Goal: Task Accomplishment & Management: Use online tool/utility

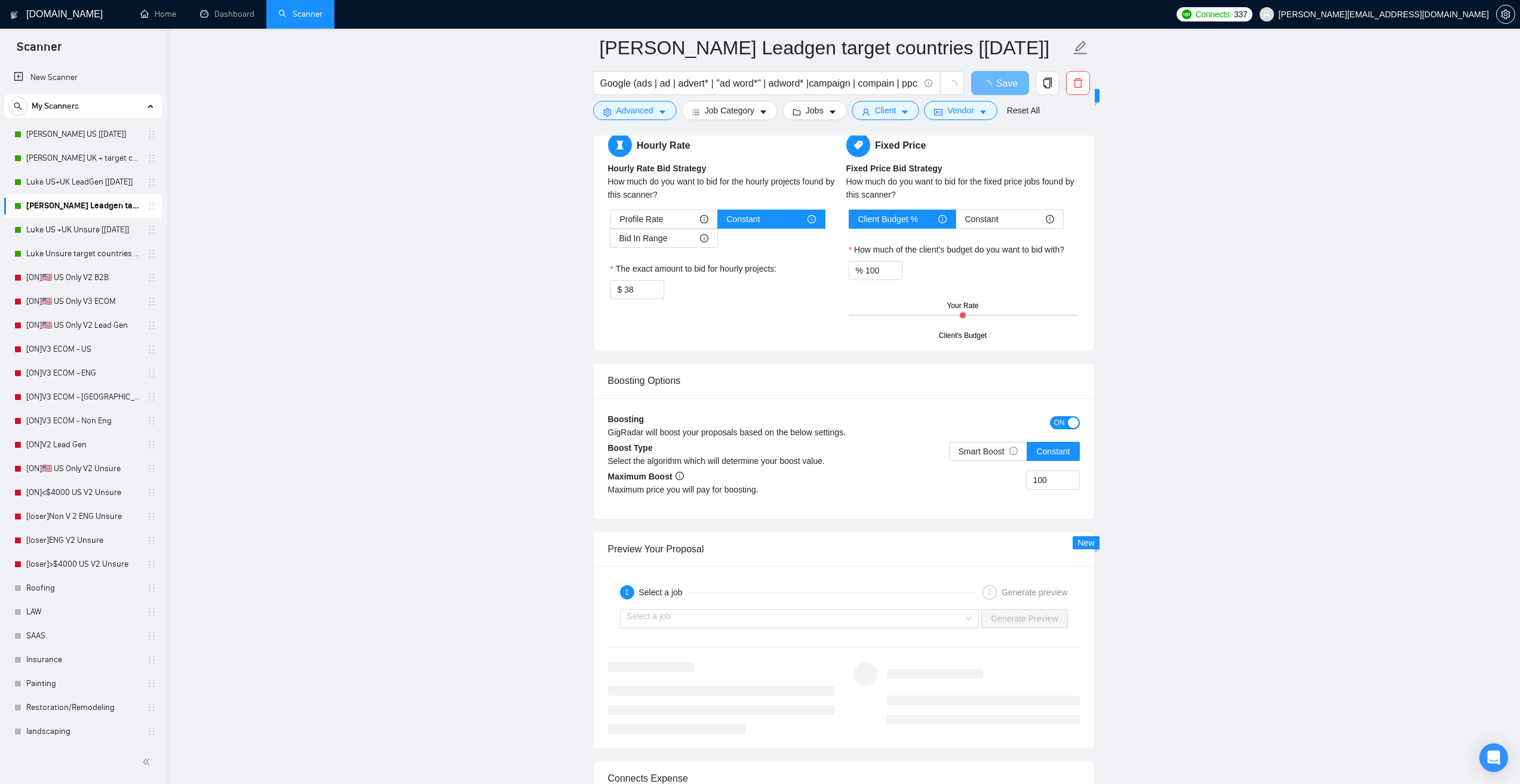
scroll to position [1373, 0]
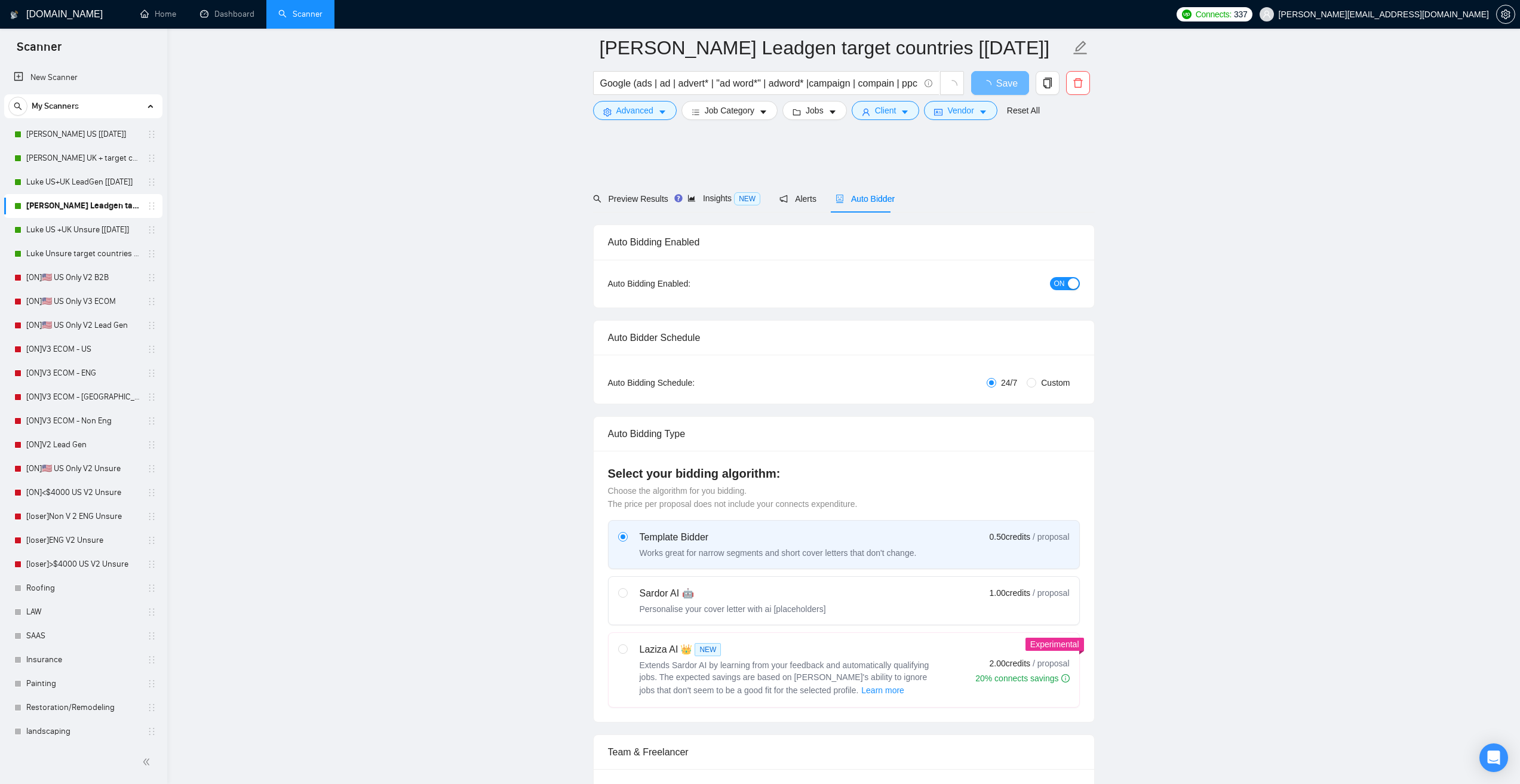
scroll to position [1373, 0]
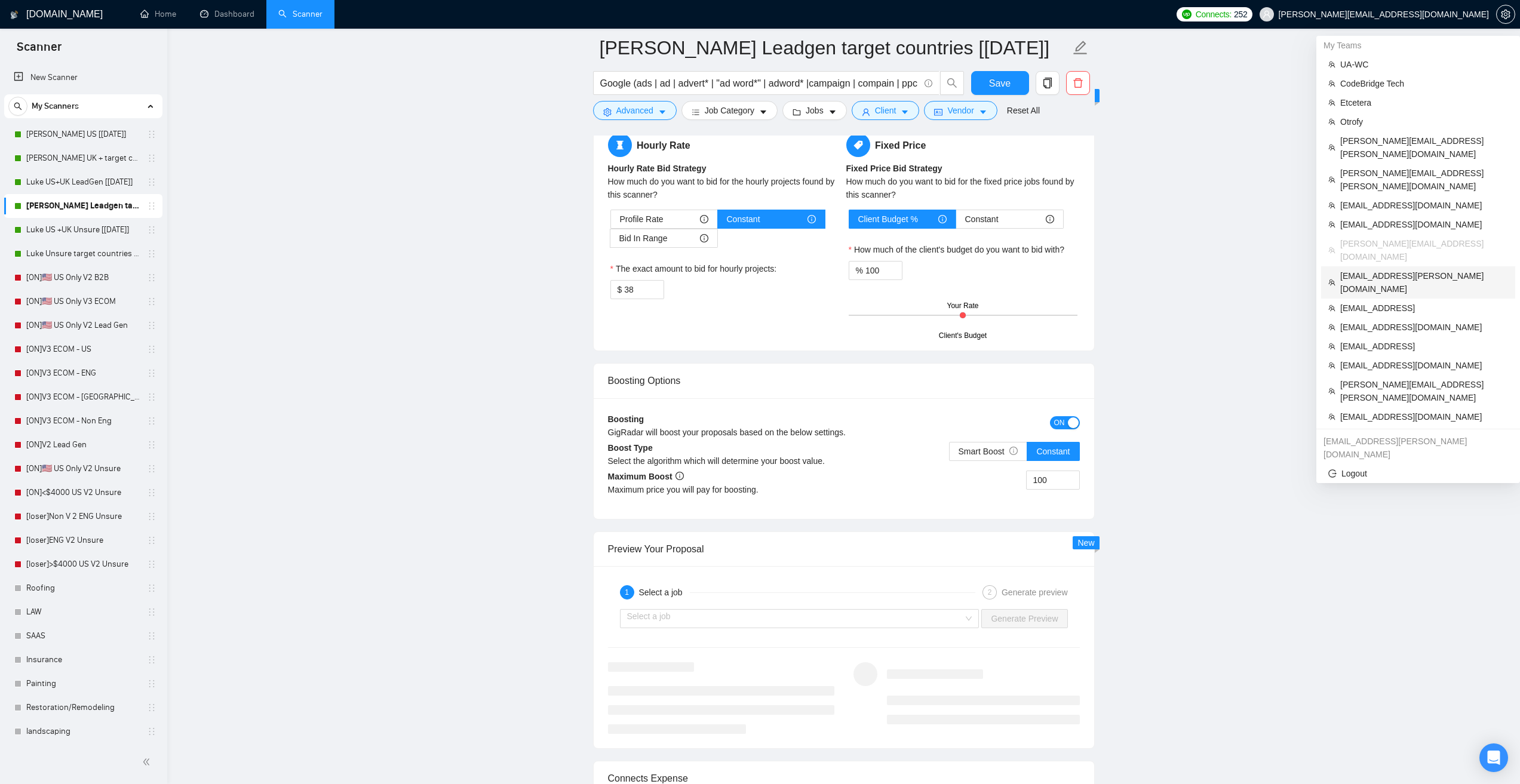
click at [1380, 269] on span "[EMAIL_ADDRESS][PERSON_NAME][DOMAIN_NAME]" at bounding box center [1424, 282] width 168 height 26
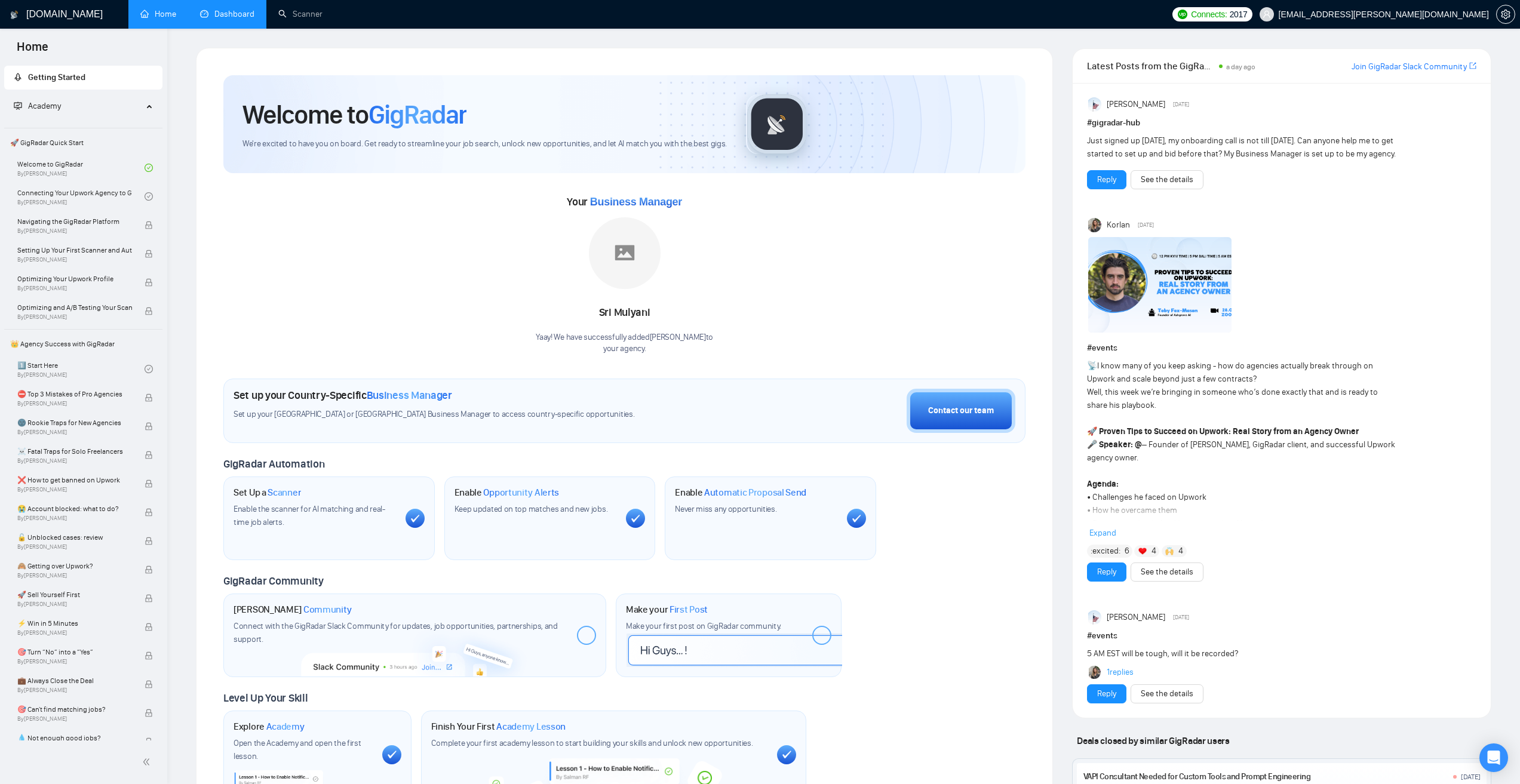
click at [224, 16] on link "Dashboard" at bounding box center [227, 14] width 54 height 10
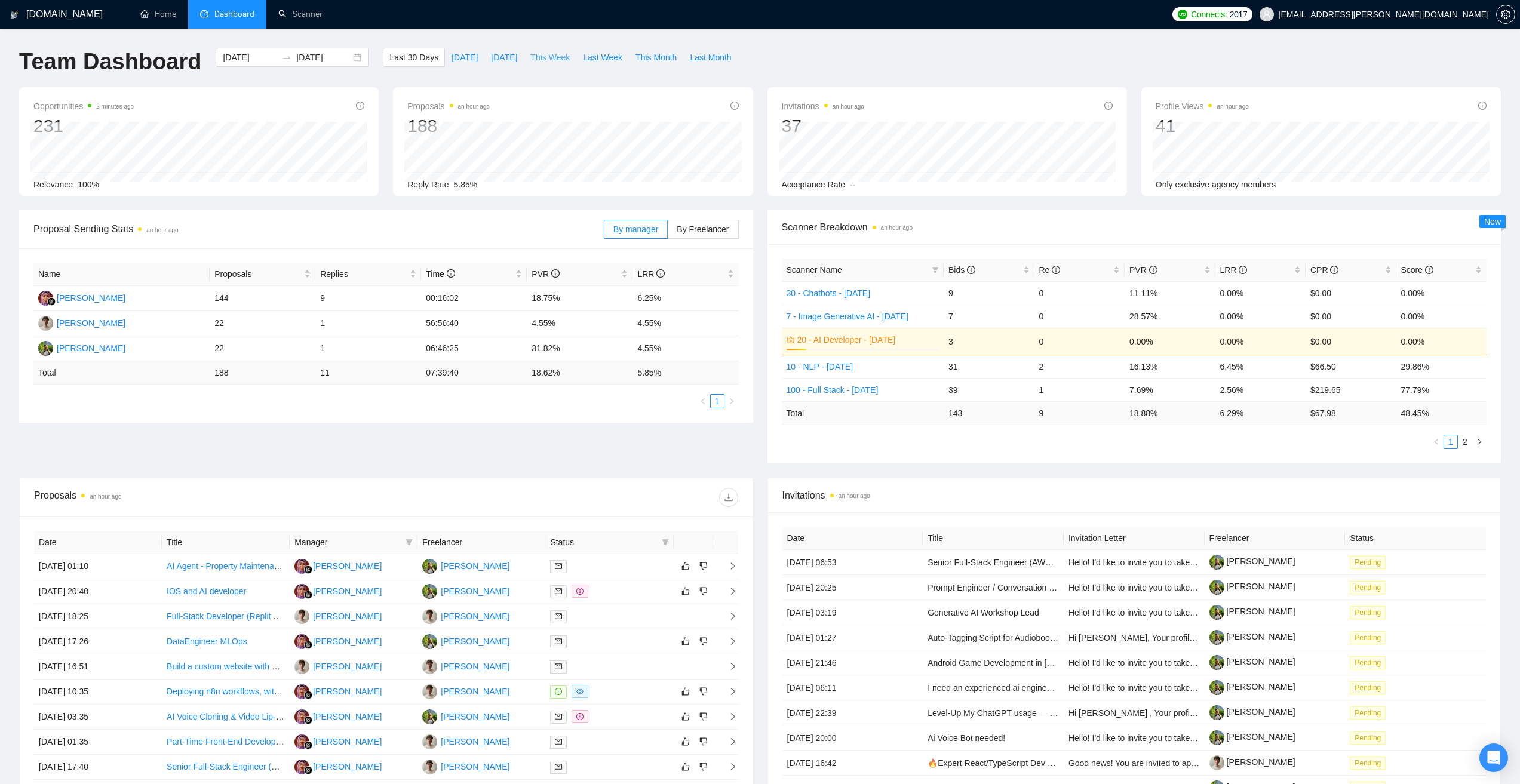
click at [553, 58] on span "This Week" at bounding box center [551, 57] width 40 height 13
type input "[DATE]"
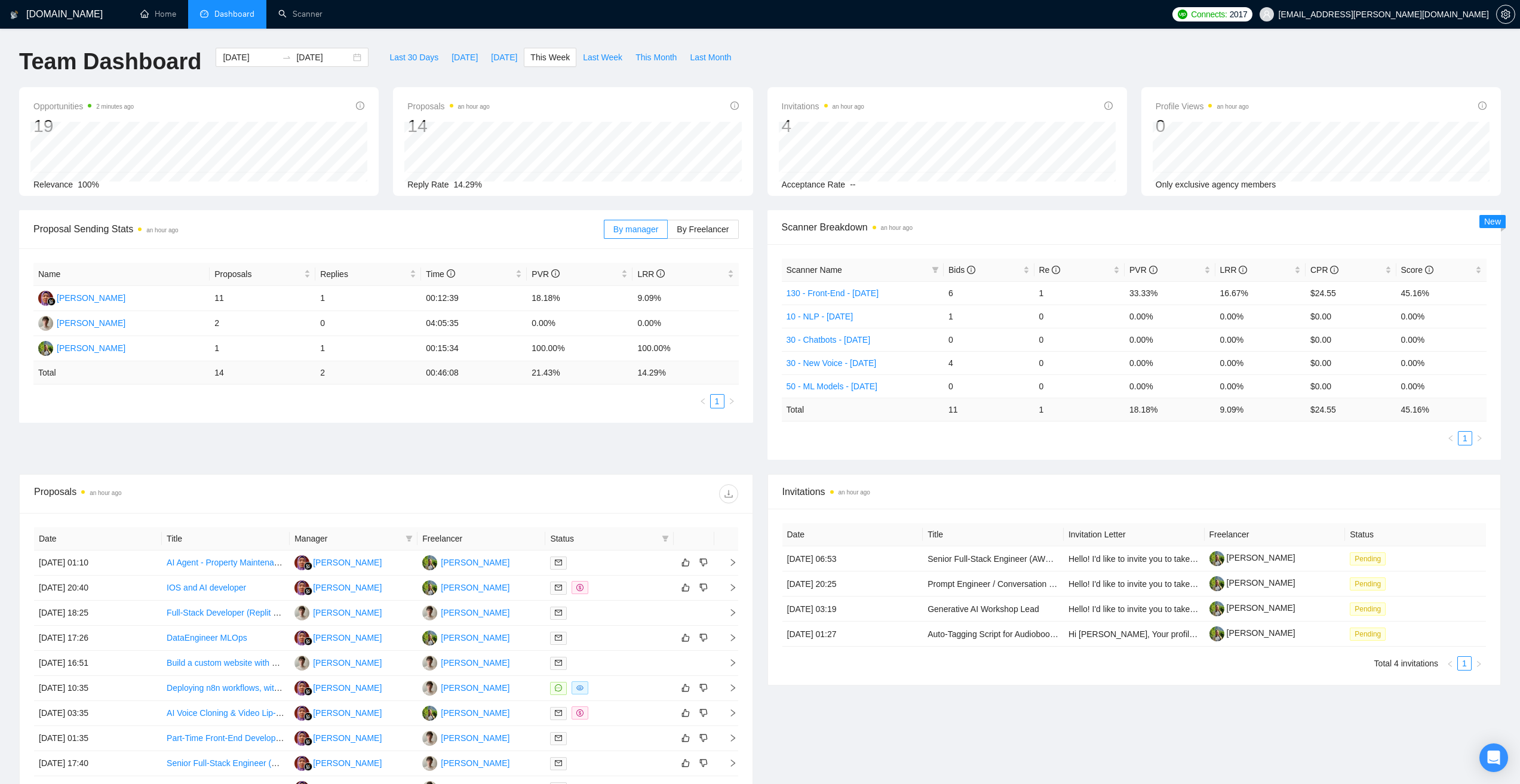
click at [596, 47] on div "[DOMAIN_NAME] Home Dashboard Scanner Connects: 2017 [EMAIL_ADDRESS][PERSON_NAME…" at bounding box center [760, 473] width 1520 height 946
click at [601, 54] on span "Last Week" at bounding box center [603, 57] width 40 height 13
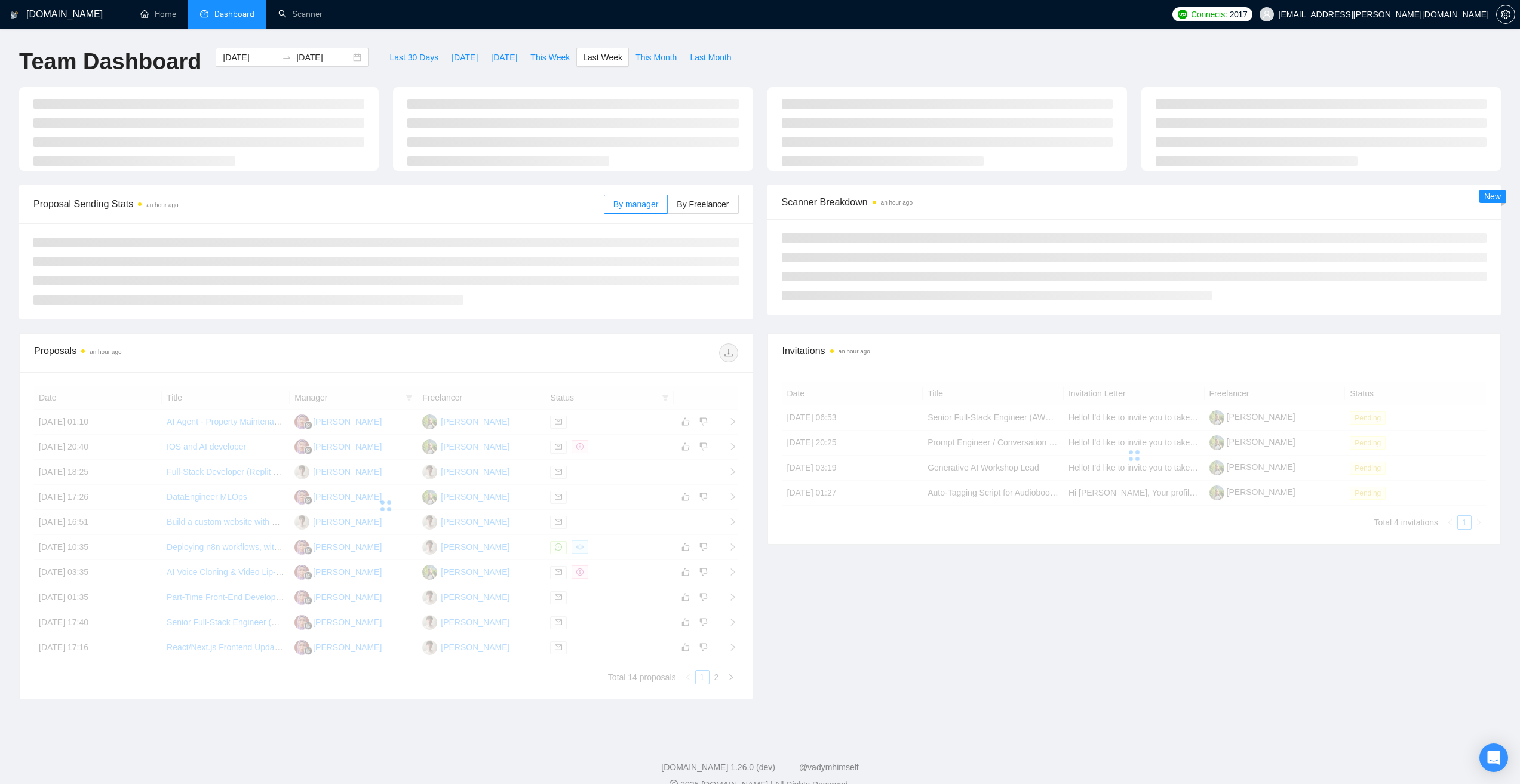
type input "[DATE]"
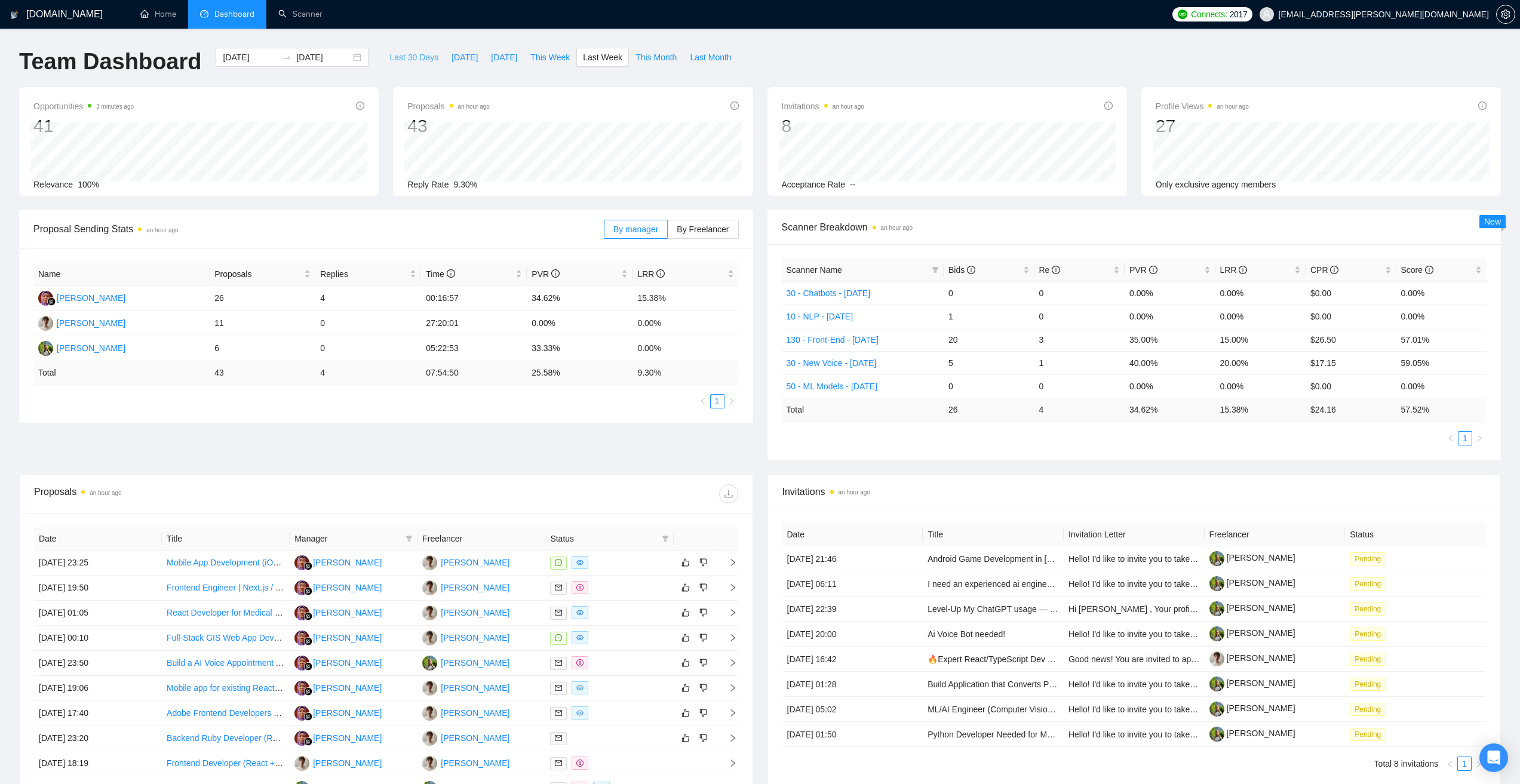
click at [409, 56] on span "Last 30 Days" at bounding box center [413, 57] width 49 height 13
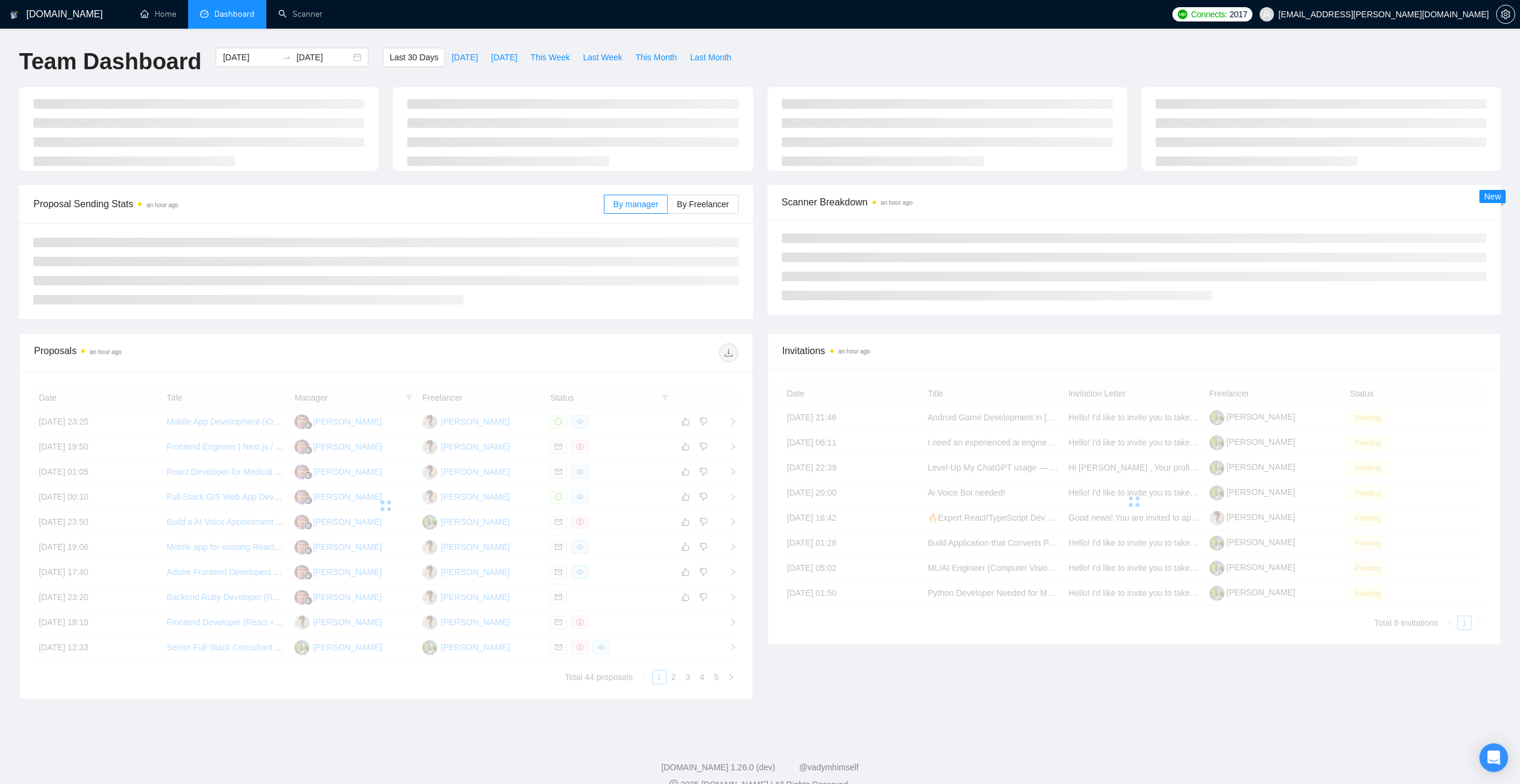
type input "[DATE]"
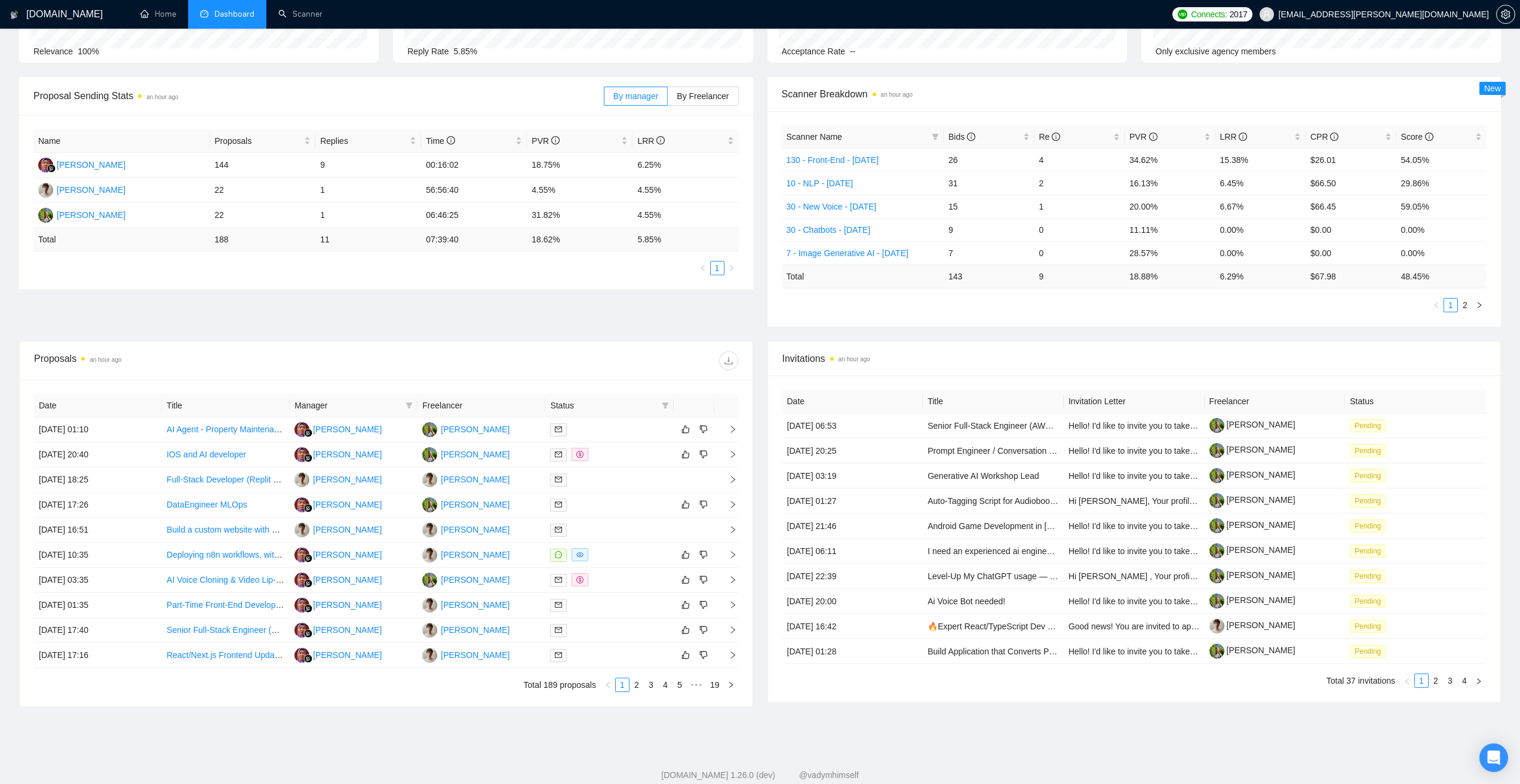
scroll to position [141, 0]
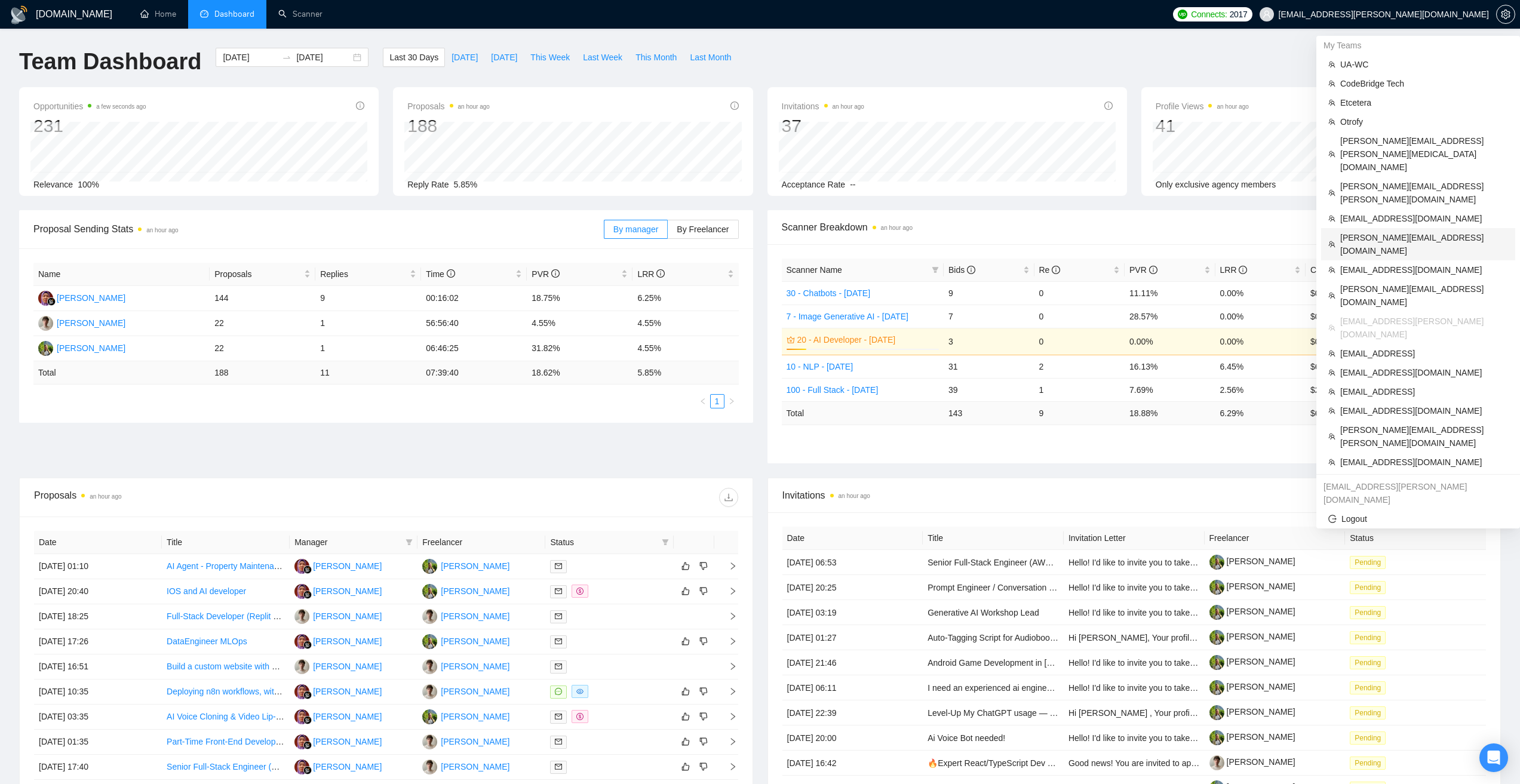
click at [1375, 231] on span "karapet@stdevmail.com" at bounding box center [1424, 244] width 168 height 26
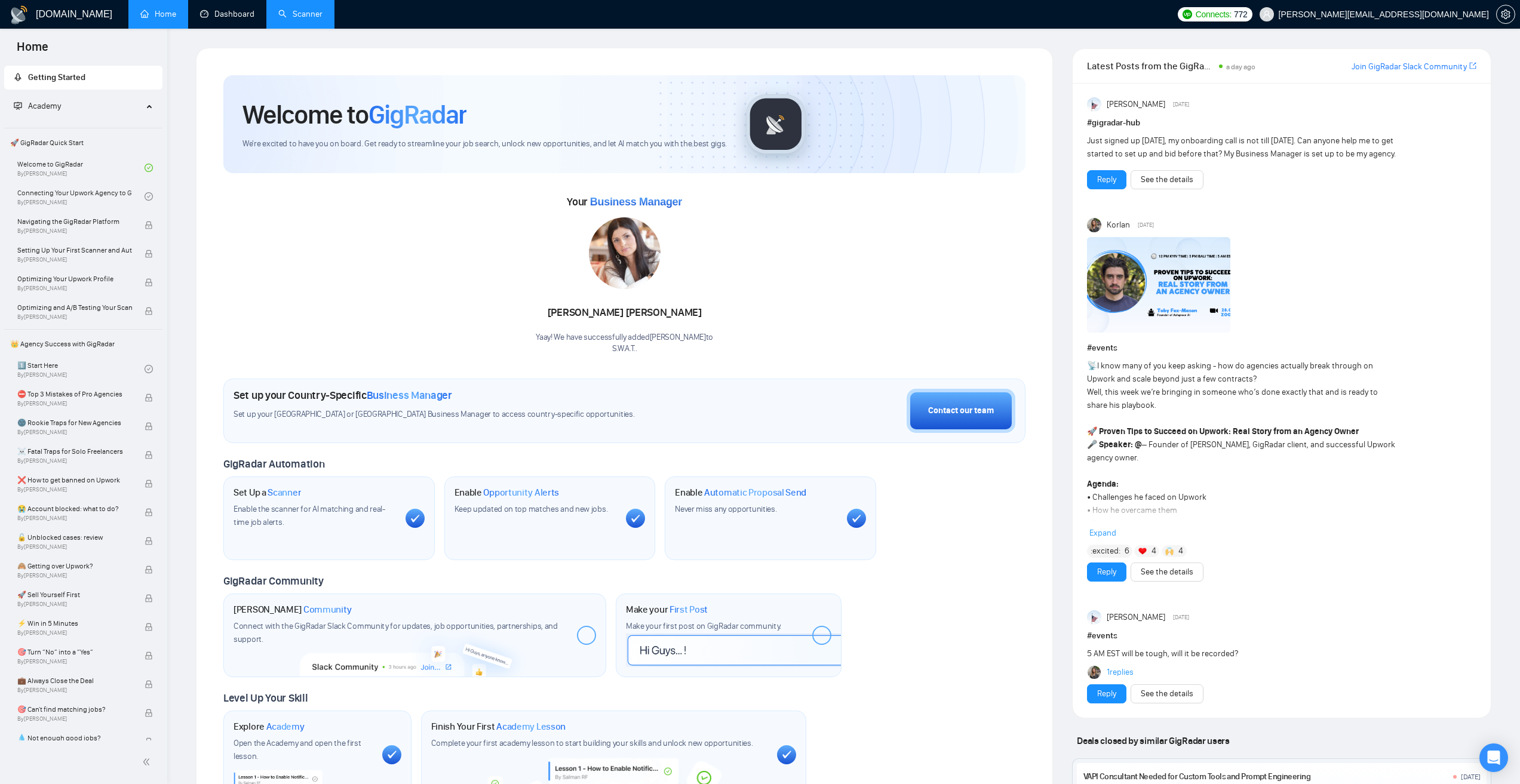
drag, startPoint x: 250, startPoint y: 12, endPoint x: 273, endPoint y: 10, distance: 23.1
click at [252, 12] on link "Dashboard" at bounding box center [227, 14] width 54 height 10
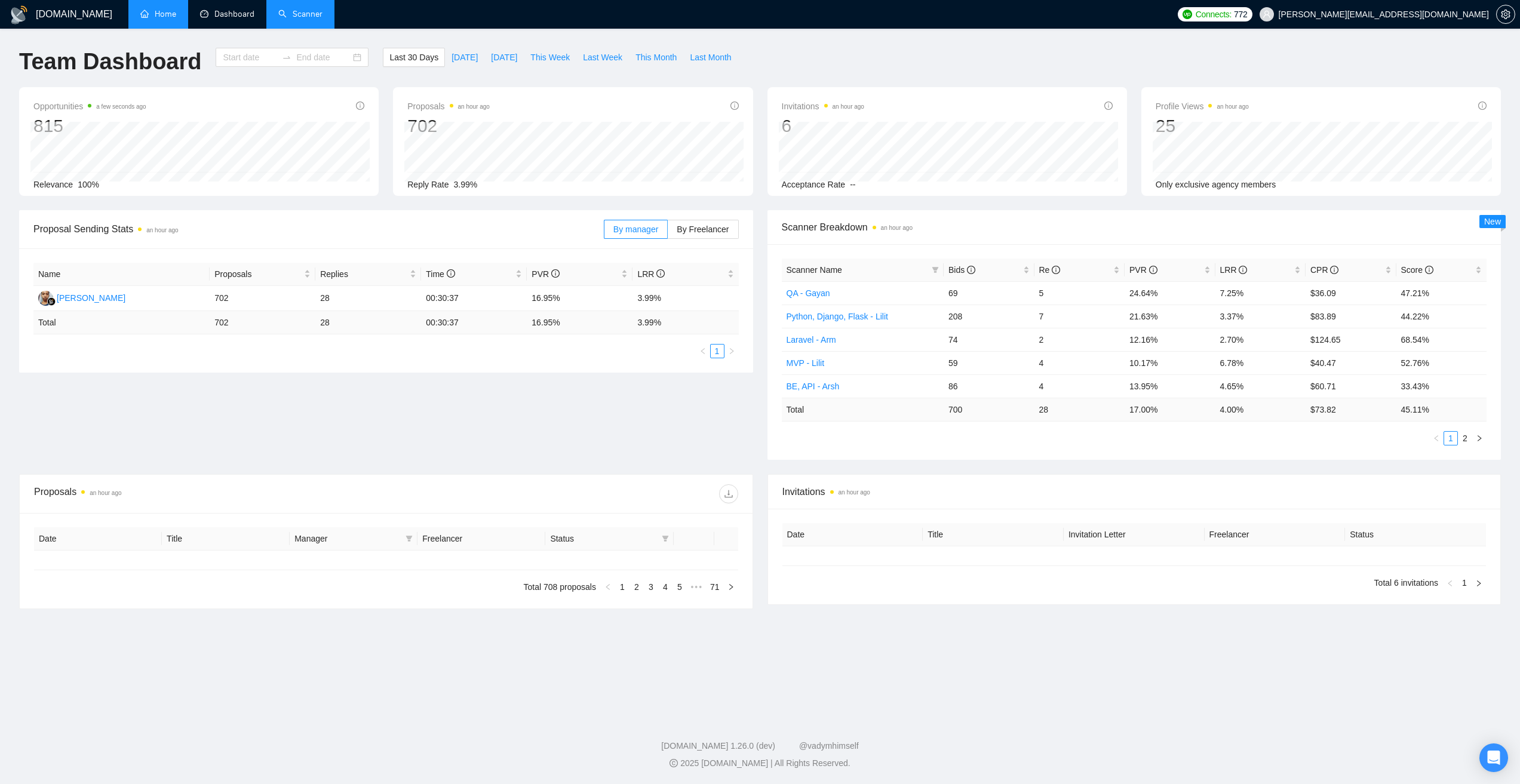
click at [287, 9] on link "Scanner" at bounding box center [300, 14] width 44 height 10
type input "[DATE]"
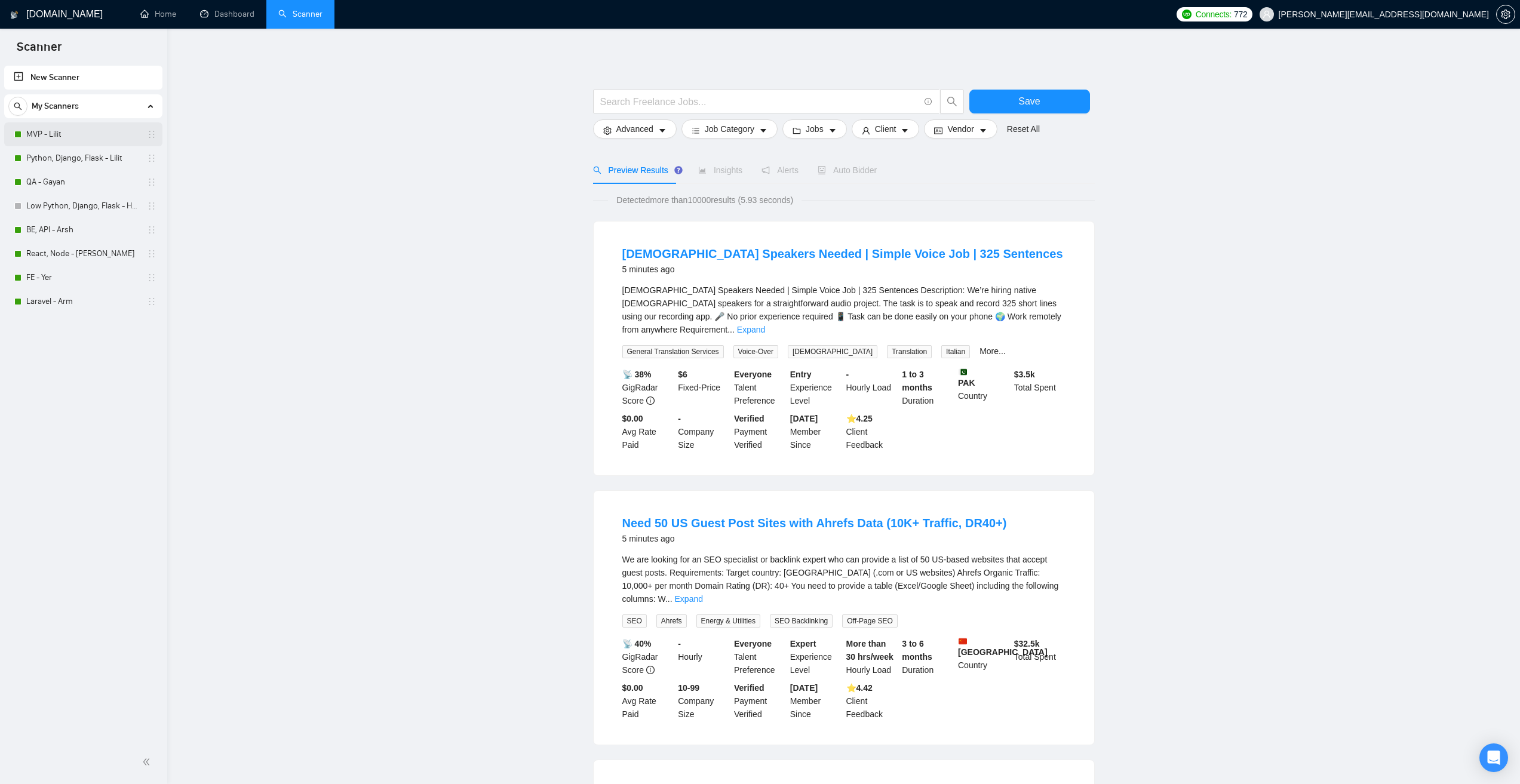
click at [82, 132] on link "MVP - Lilit" at bounding box center [83, 134] width 114 height 24
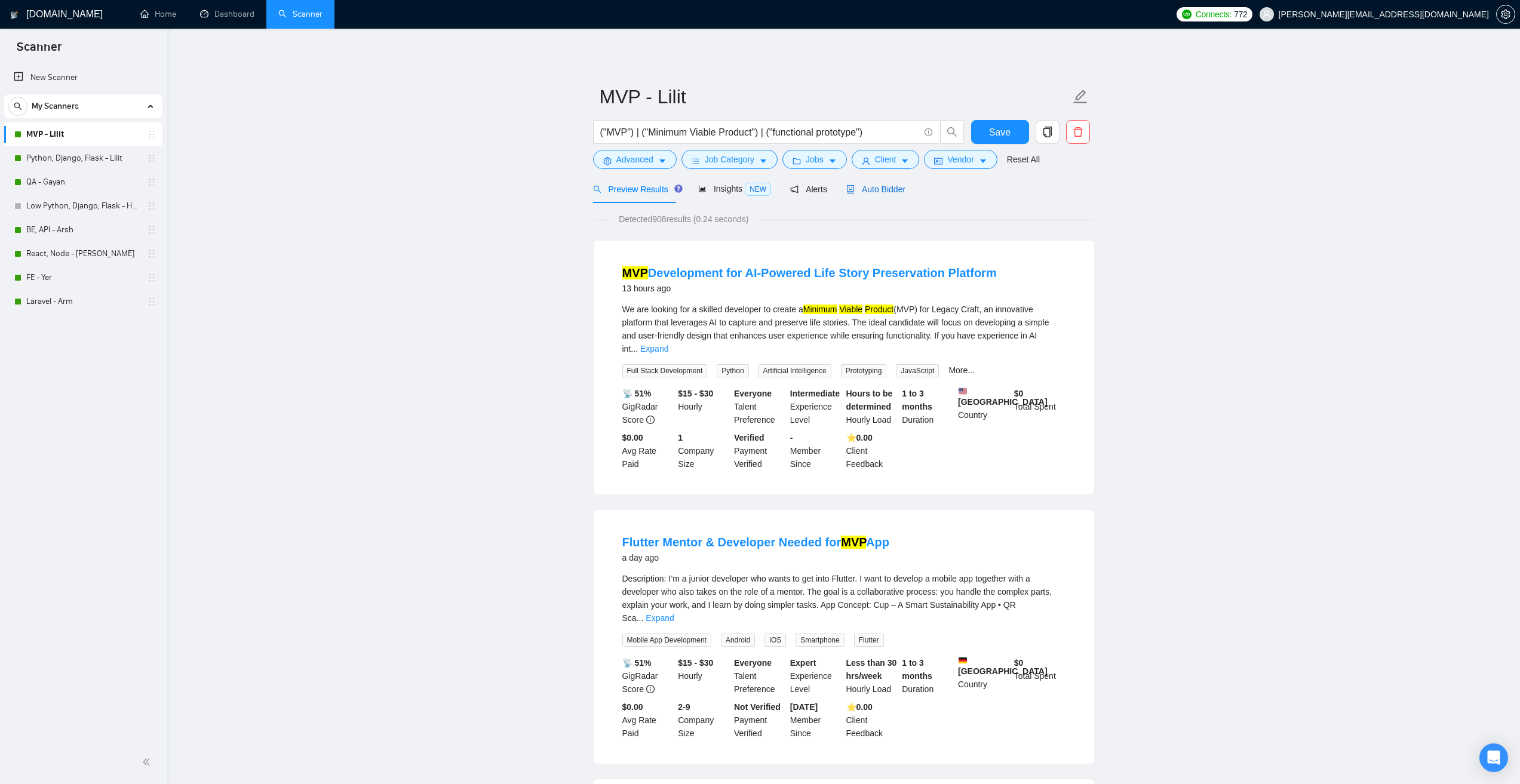
click at [884, 193] on span "Auto Bidder" at bounding box center [876, 189] width 59 height 10
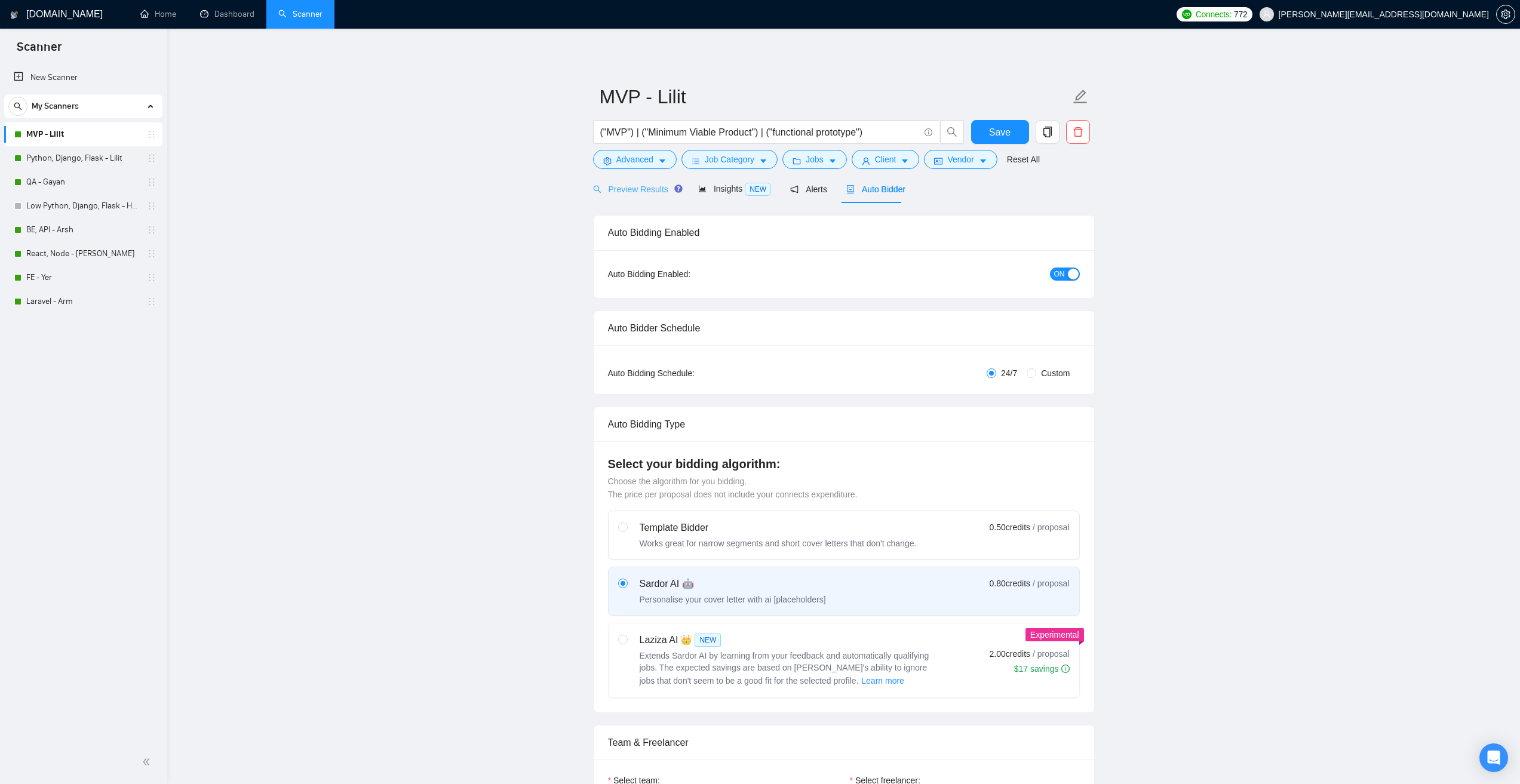
checkbox input "true"
click at [643, 193] on span "Preview Results" at bounding box center [636, 189] width 86 height 10
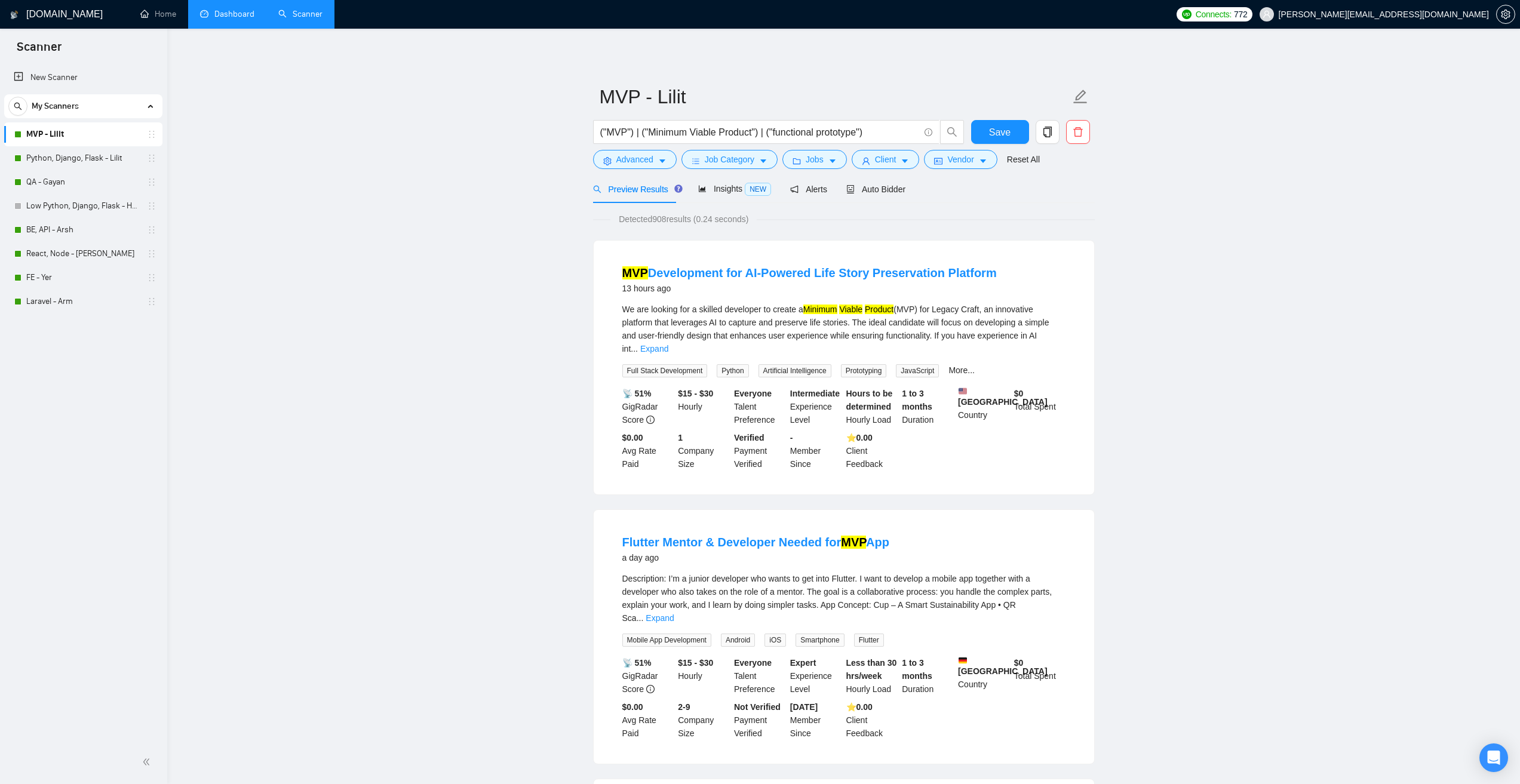
click at [231, 19] on link "Dashboard" at bounding box center [227, 14] width 54 height 10
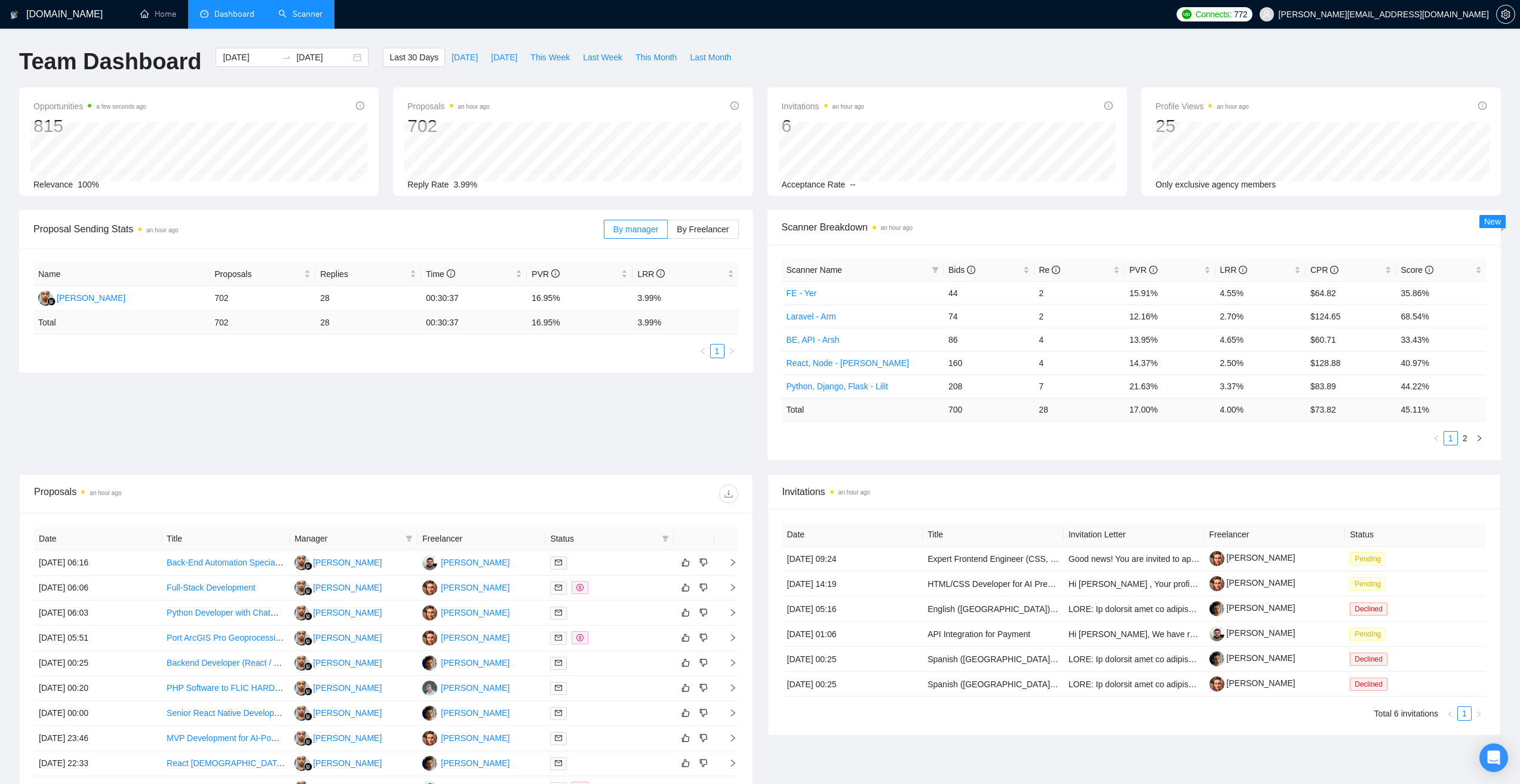
click at [321, 18] on link "Scanner" at bounding box center [300, 14] width 44 height 10
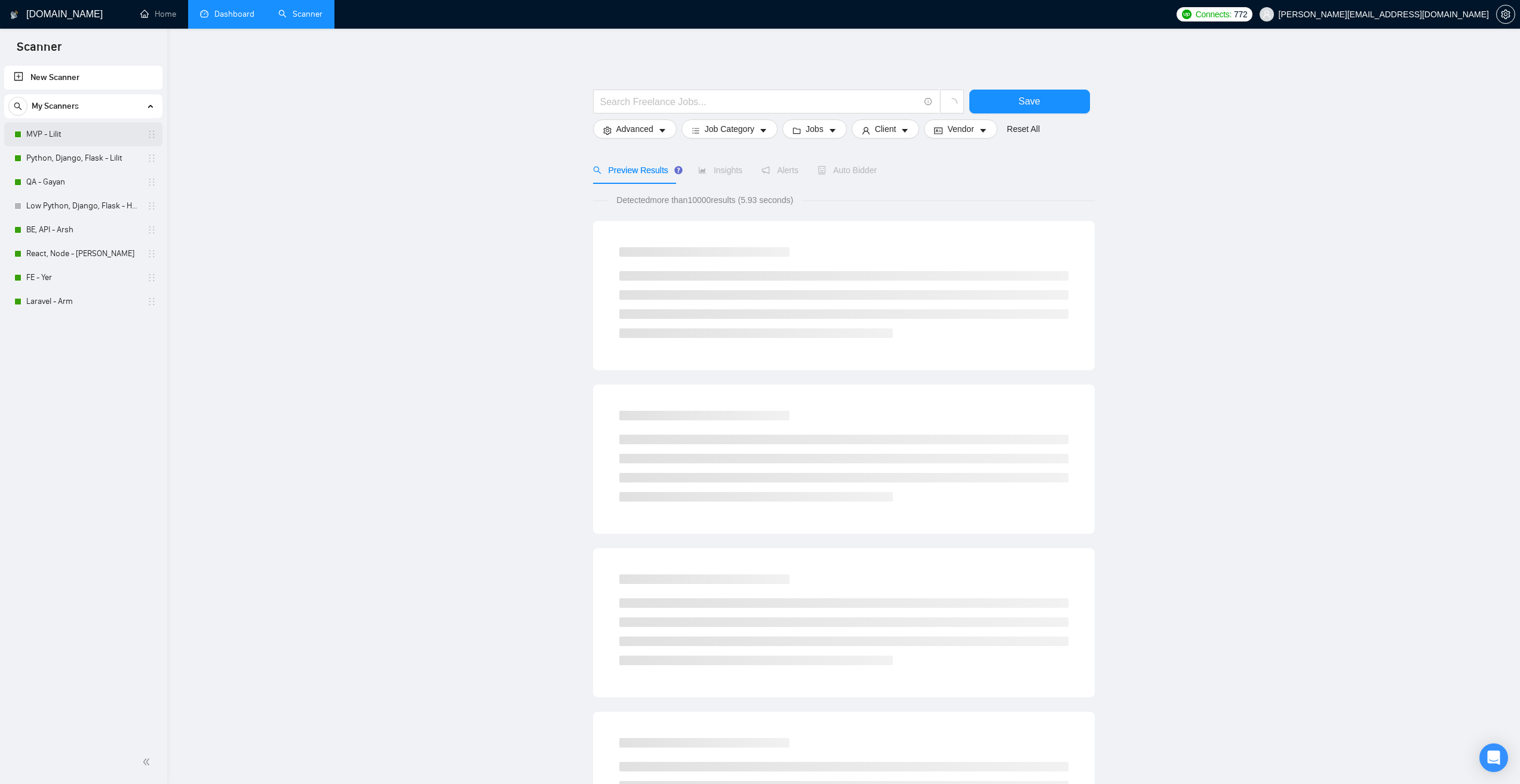
click at [80, 136] on link "MVP - Lilit" at bounding box center [83, 134] width 114 height 24
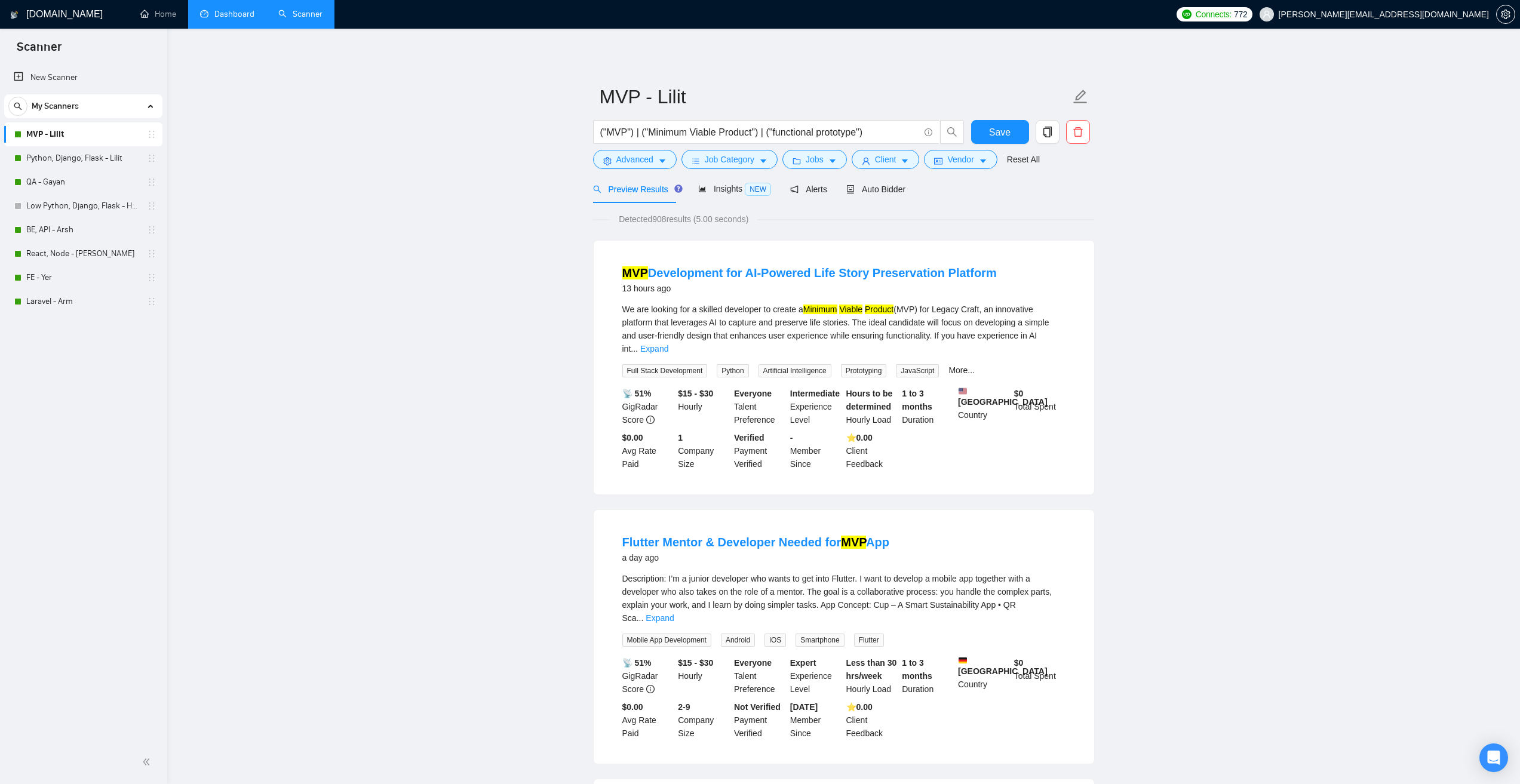
click at [101, 141] on link "MVP - Lilit" at bounding box center [83, 134] width 114 height 24
click at [99, 151] on link "Python, Django, Flask - Lilit" at bounding box center [83, 158] width 114 height 24
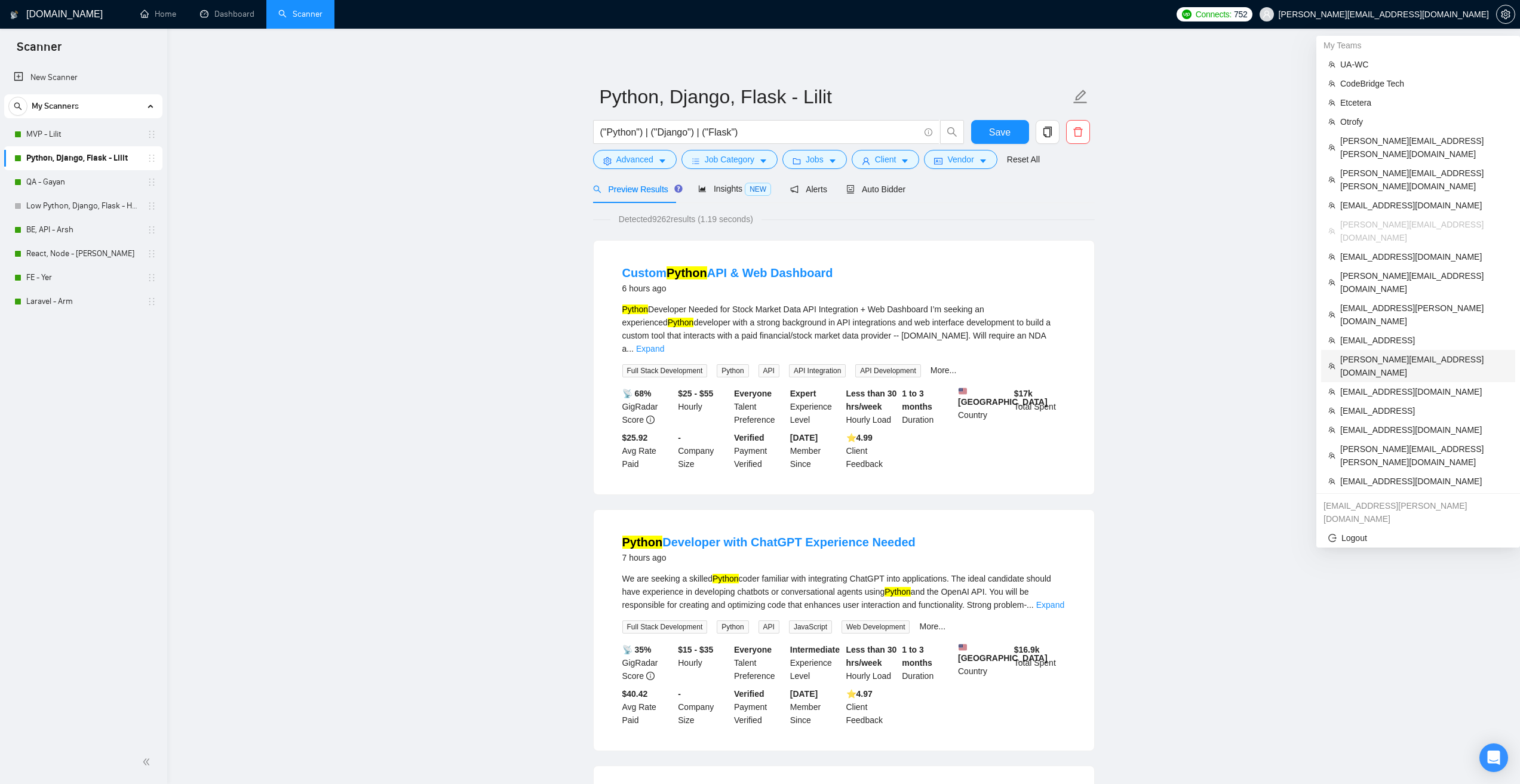
click at [1395, 353] on span "iryna.abromavice@aimers.io" at bounding box center [1424, 366] width 168 height 26
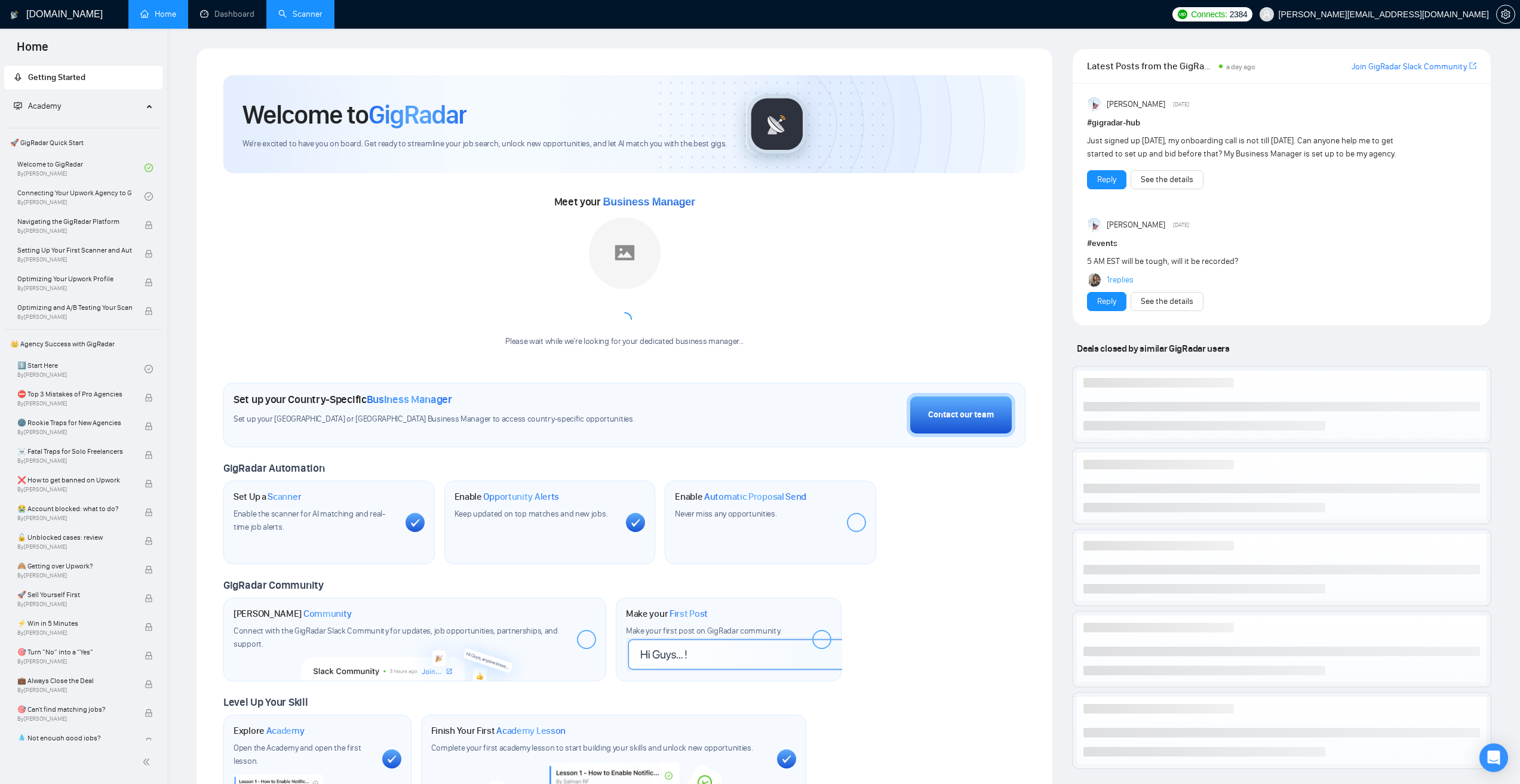
click at [296, 11] on link "Scanner" at bounding box center [300, 14] width 44 height 10
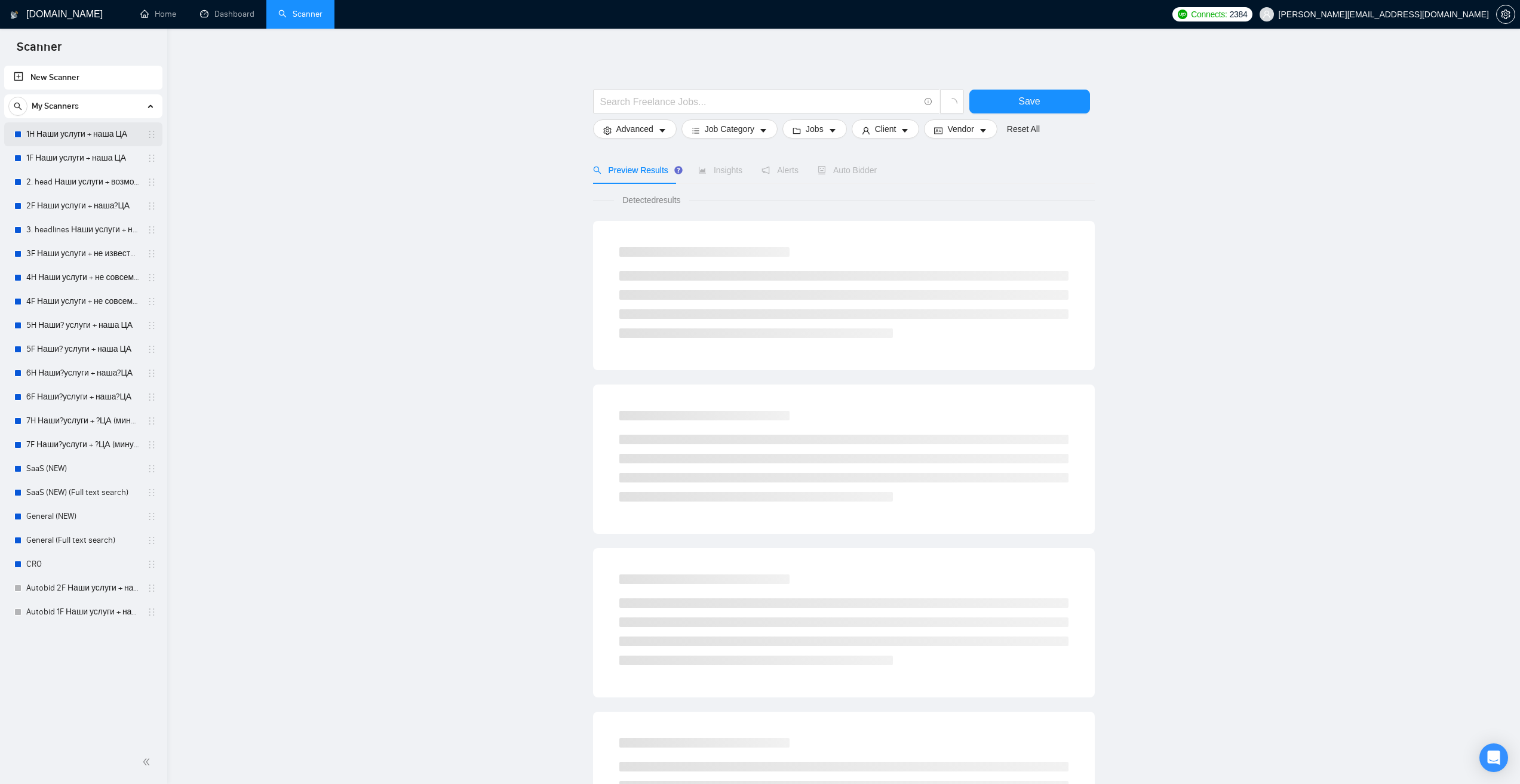
click at [107, 136] on link "1H Наши услуги + наша ЦА" at bounding box center [83, 134] width 114 height 24
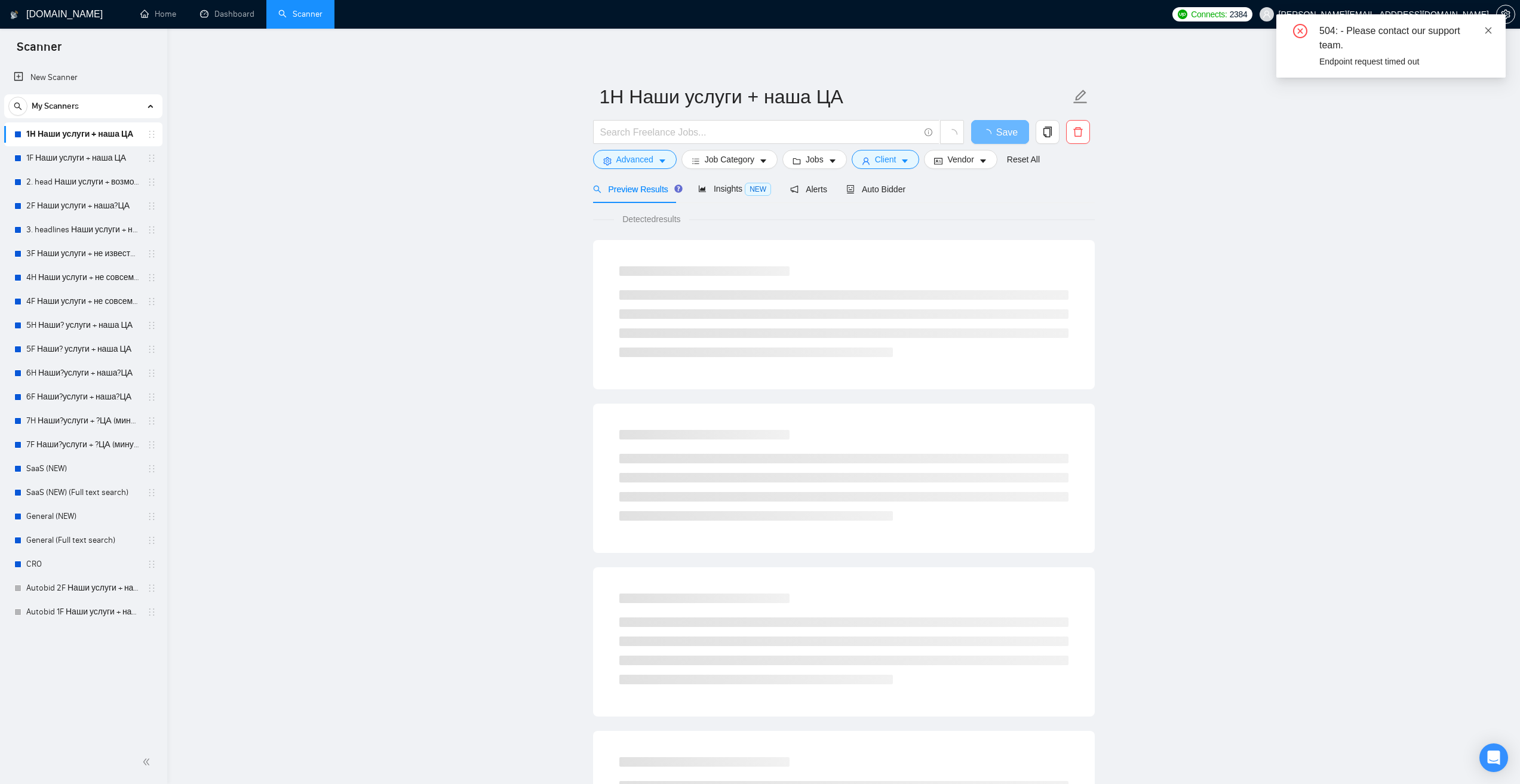
click at [1488, 34] on icon "close" at bounding box center [1488, 30] width 8 height 8
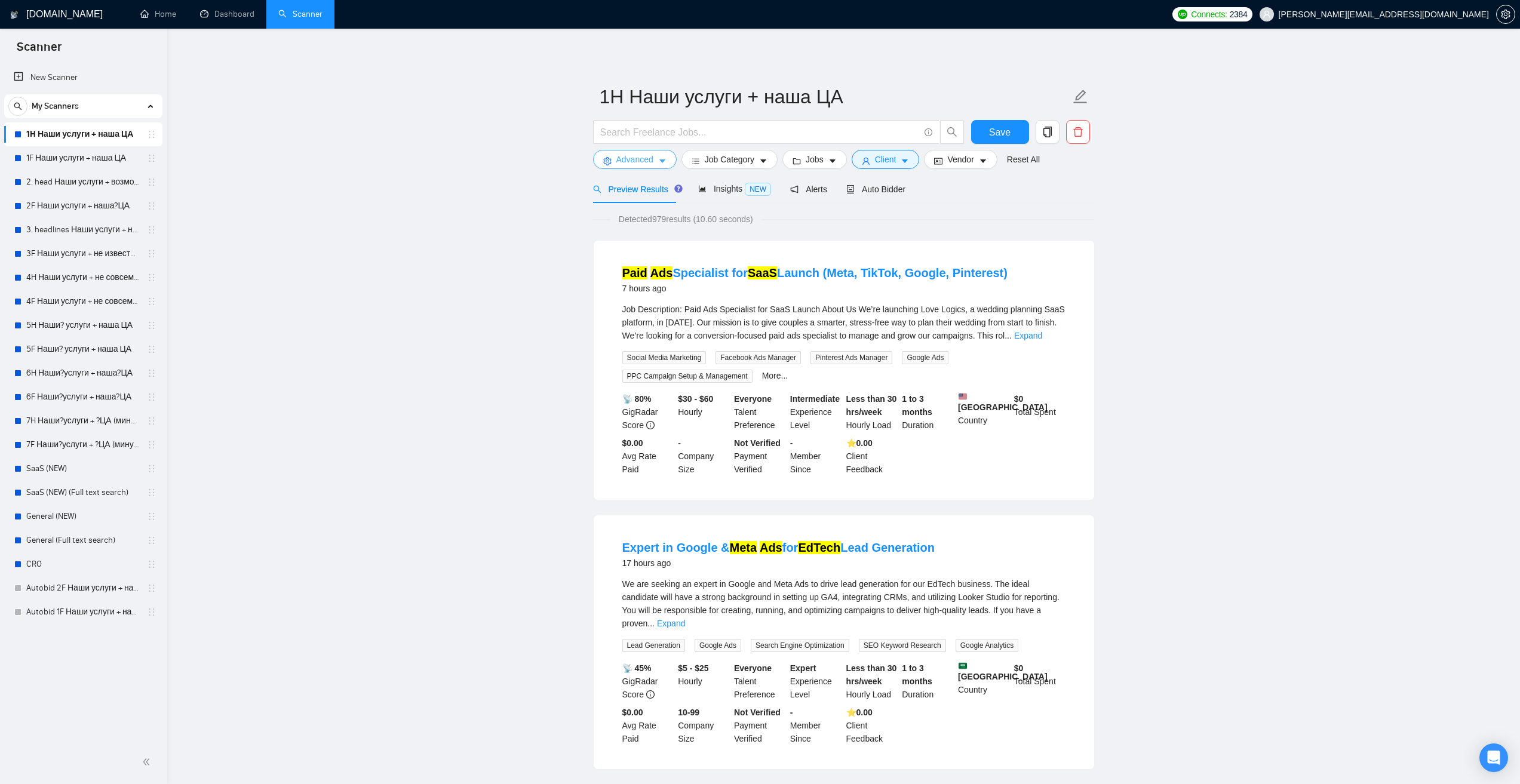
click at [660, 160] on icon "caret-down" at bounding box center [662, 162] width 6 height 3
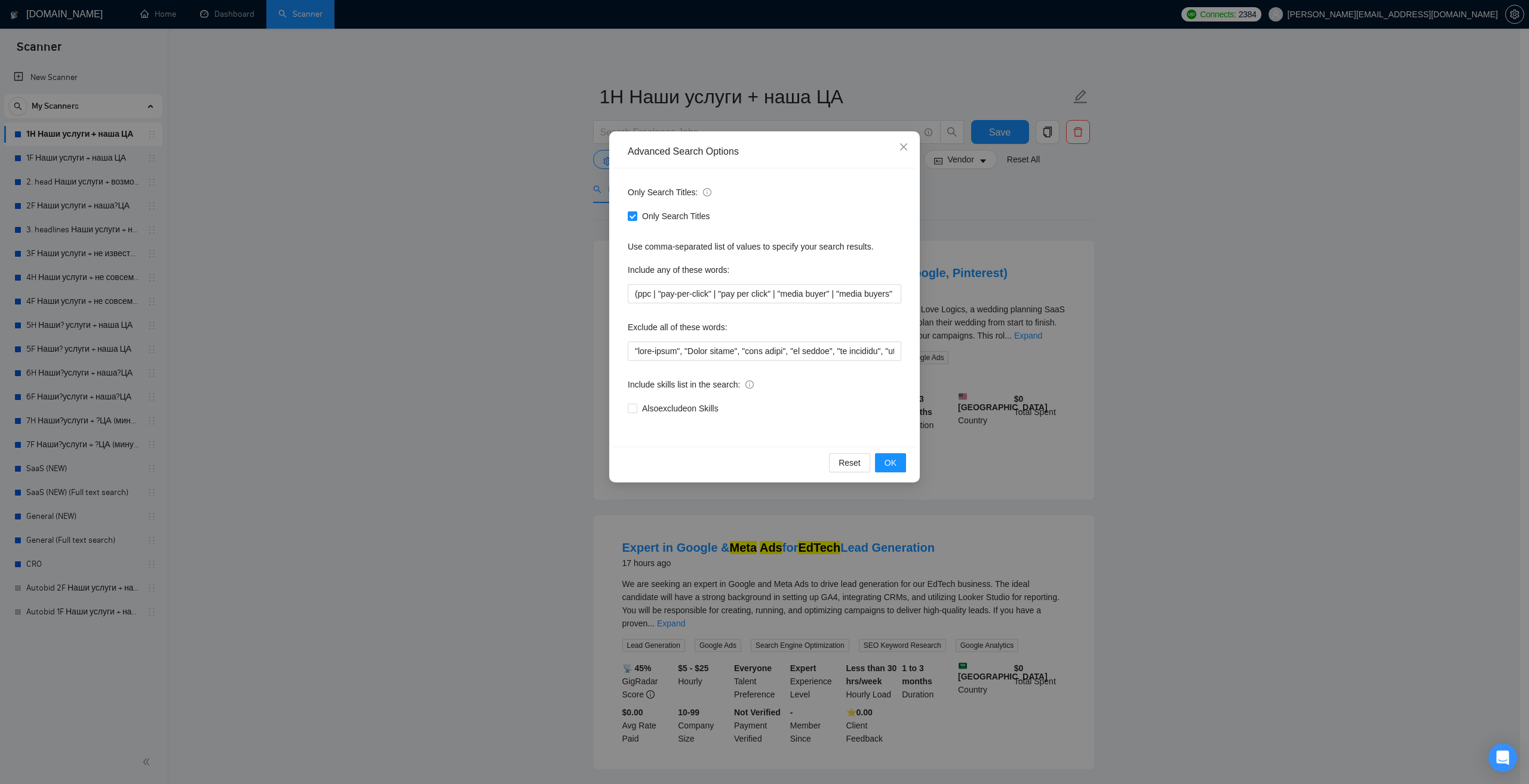
click at [1102, 252] on div "Advanced Search Options Only Search Titles: Only Search Titles Use comma-separa…" at bounding box center [764, 392] width 1529 height 784
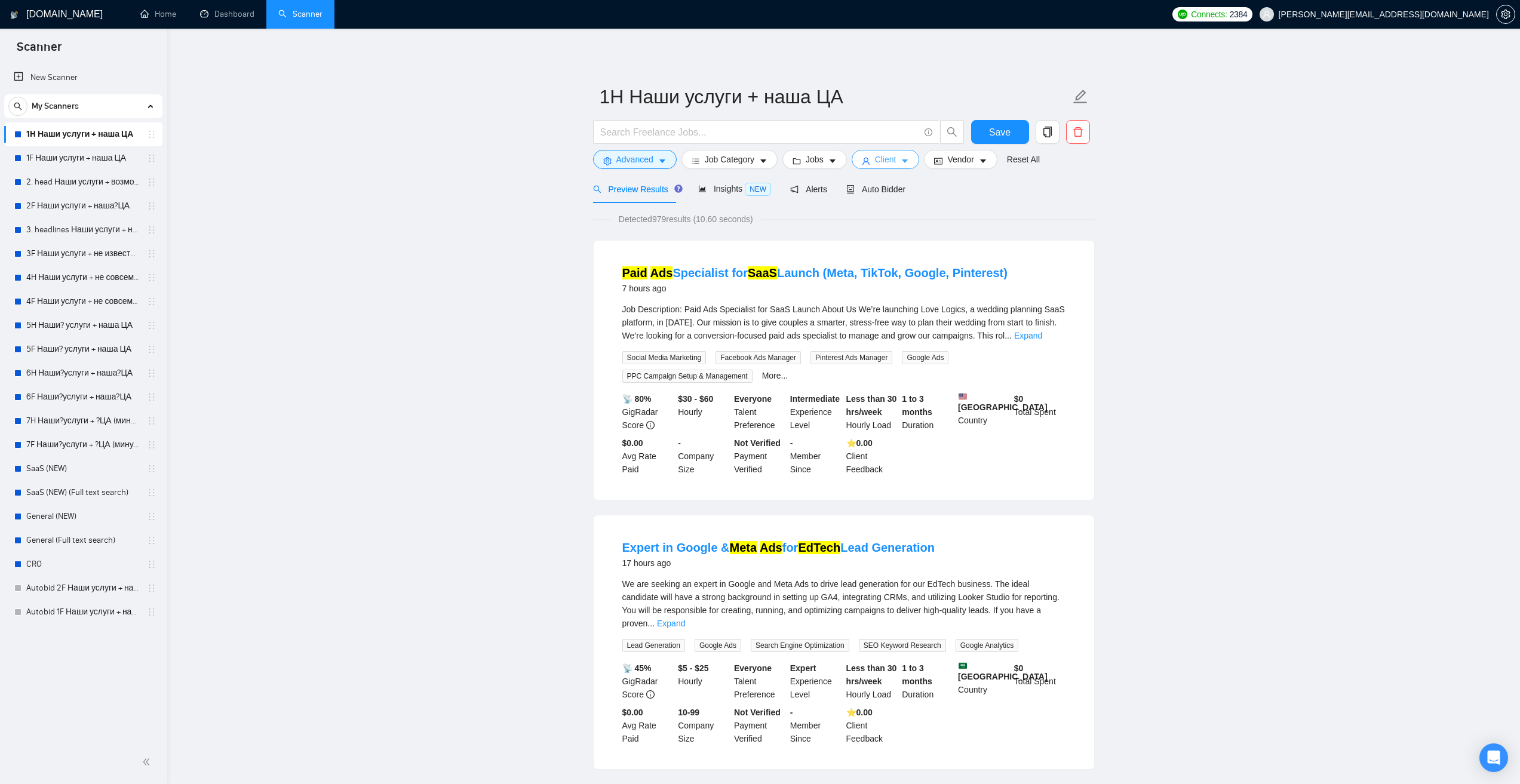
click at [912, 163] on button "Client" at bounding box center [885, 160] width 68 height 19
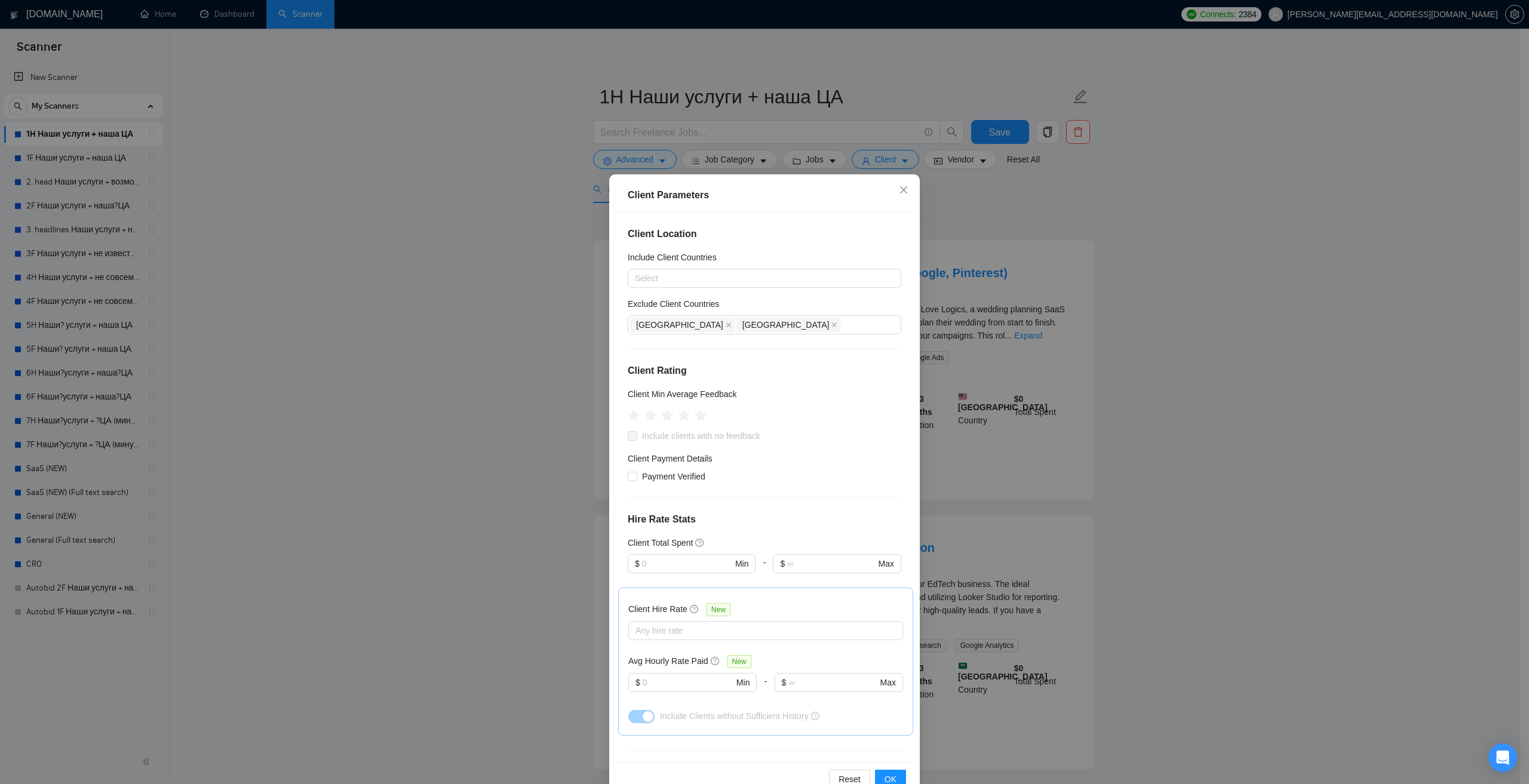
click at [1121, 254] on div "Client Parameters Client Location Include Client Countries Select Exclude Clien…" at bounding box center [764, 392] width 1529 height 784
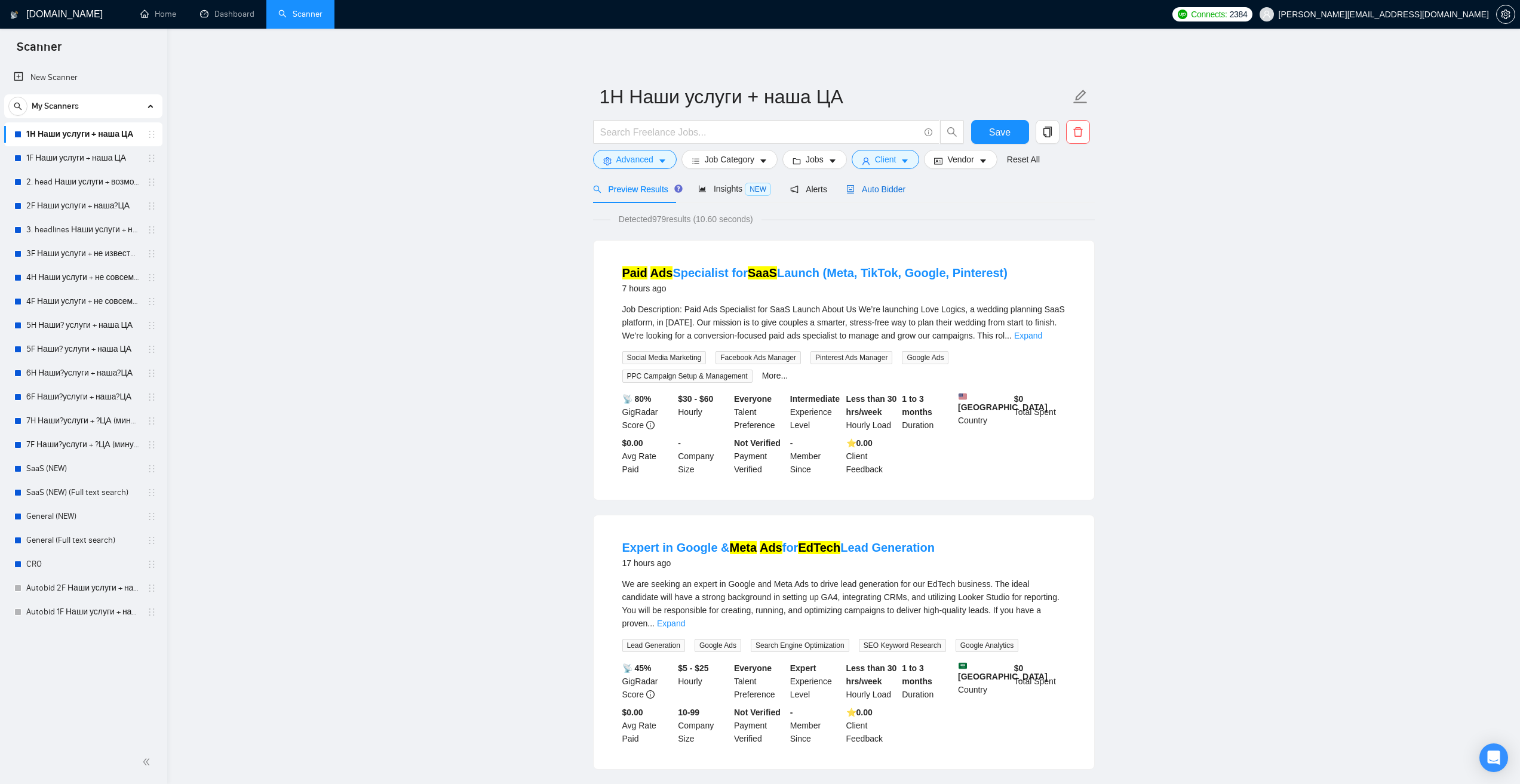
click at [892, 185] on span "Auto Bidder" at bounding box center [876, 189] width 59 height 10
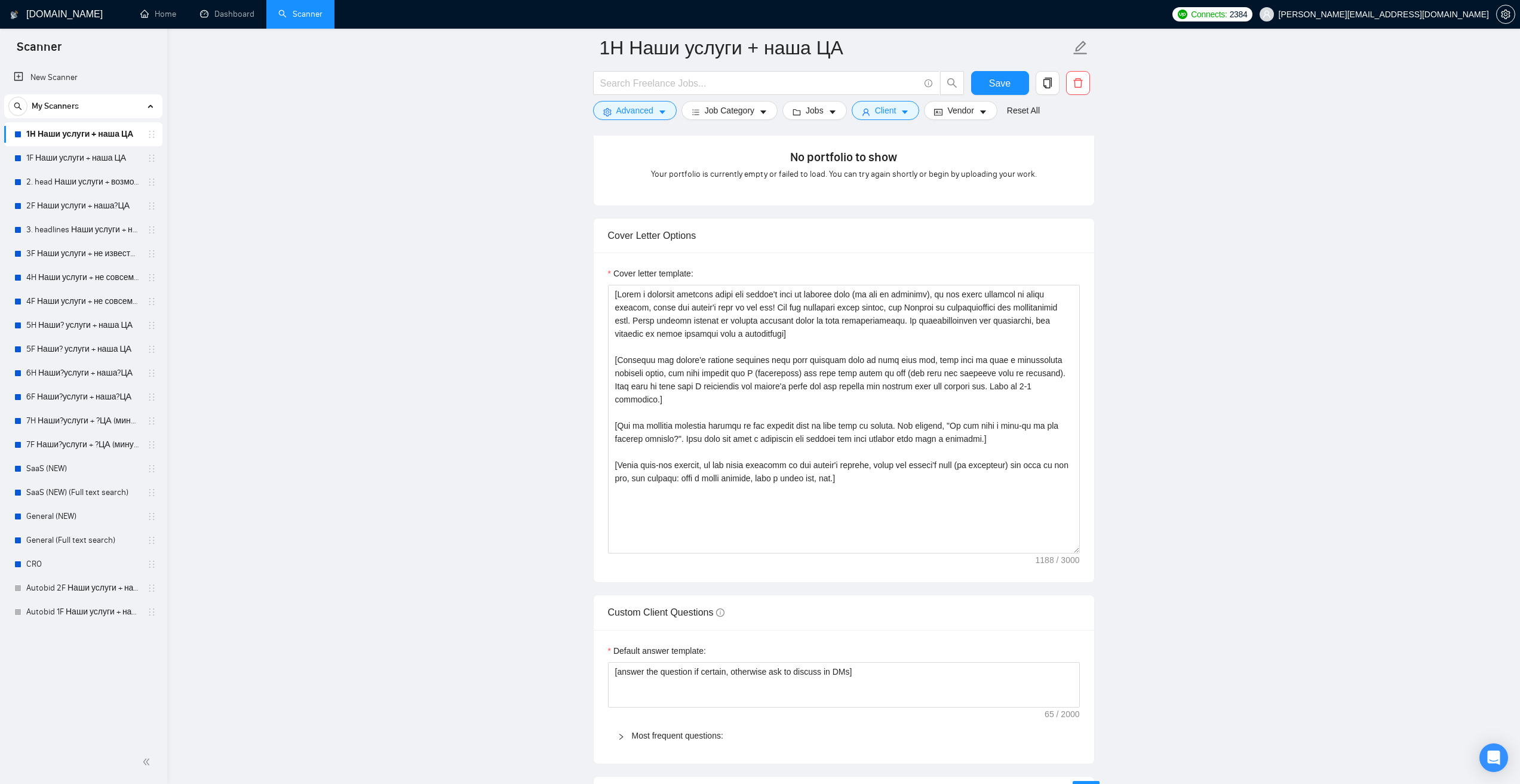
scroll to position [1195, 0]
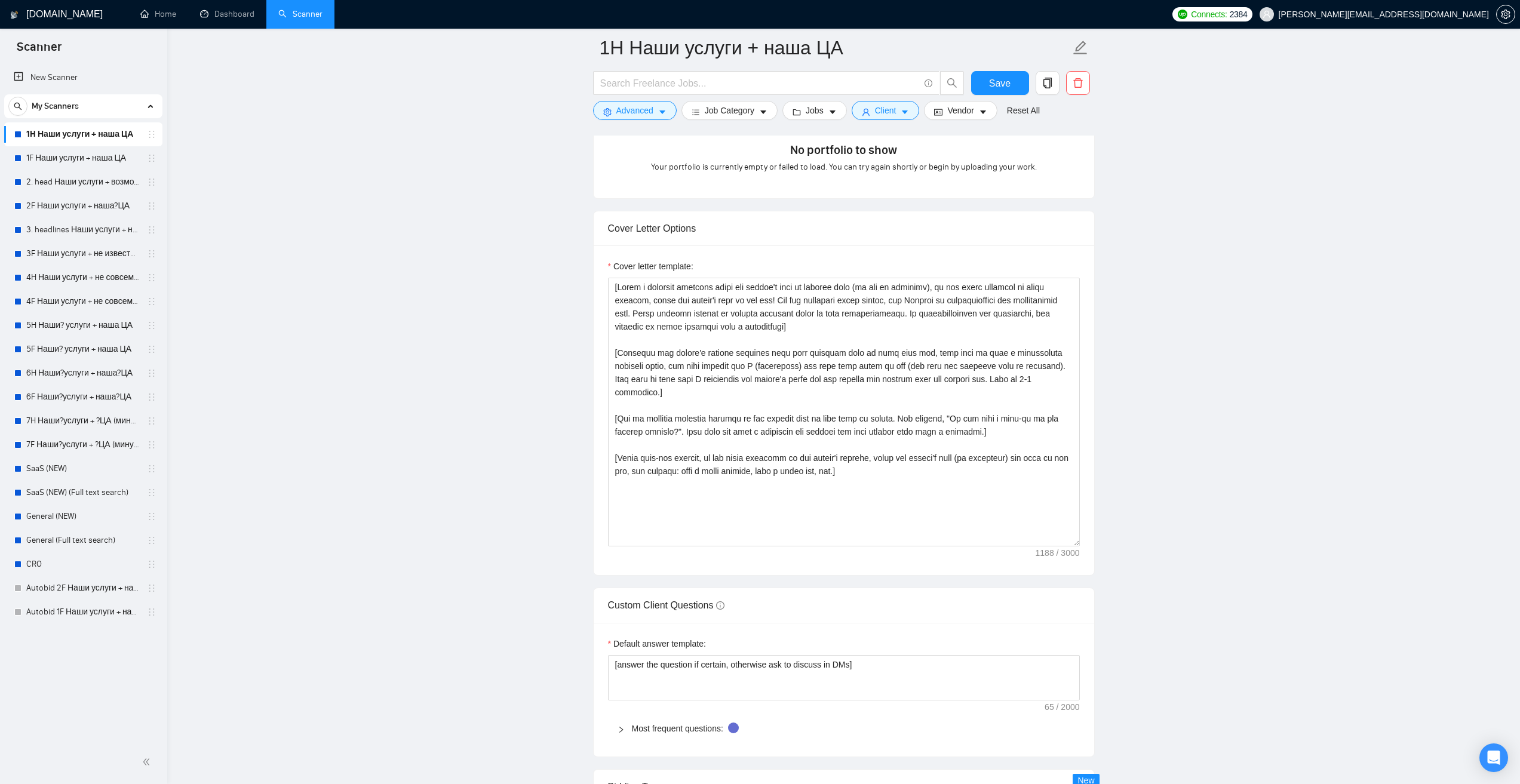
click at [1332, 413] on main "1H Наши услуги + наша ЦА Save Advanced Job Category Jobs Client Vendor Reset Al…" at bounding box center [844, 526] width 1315 height 3346
click at [82, 421] on link "7H Наши?услуги + ?ЦА (минус наша ЦА)" at bounding box center [83, 421] width 114 height 24
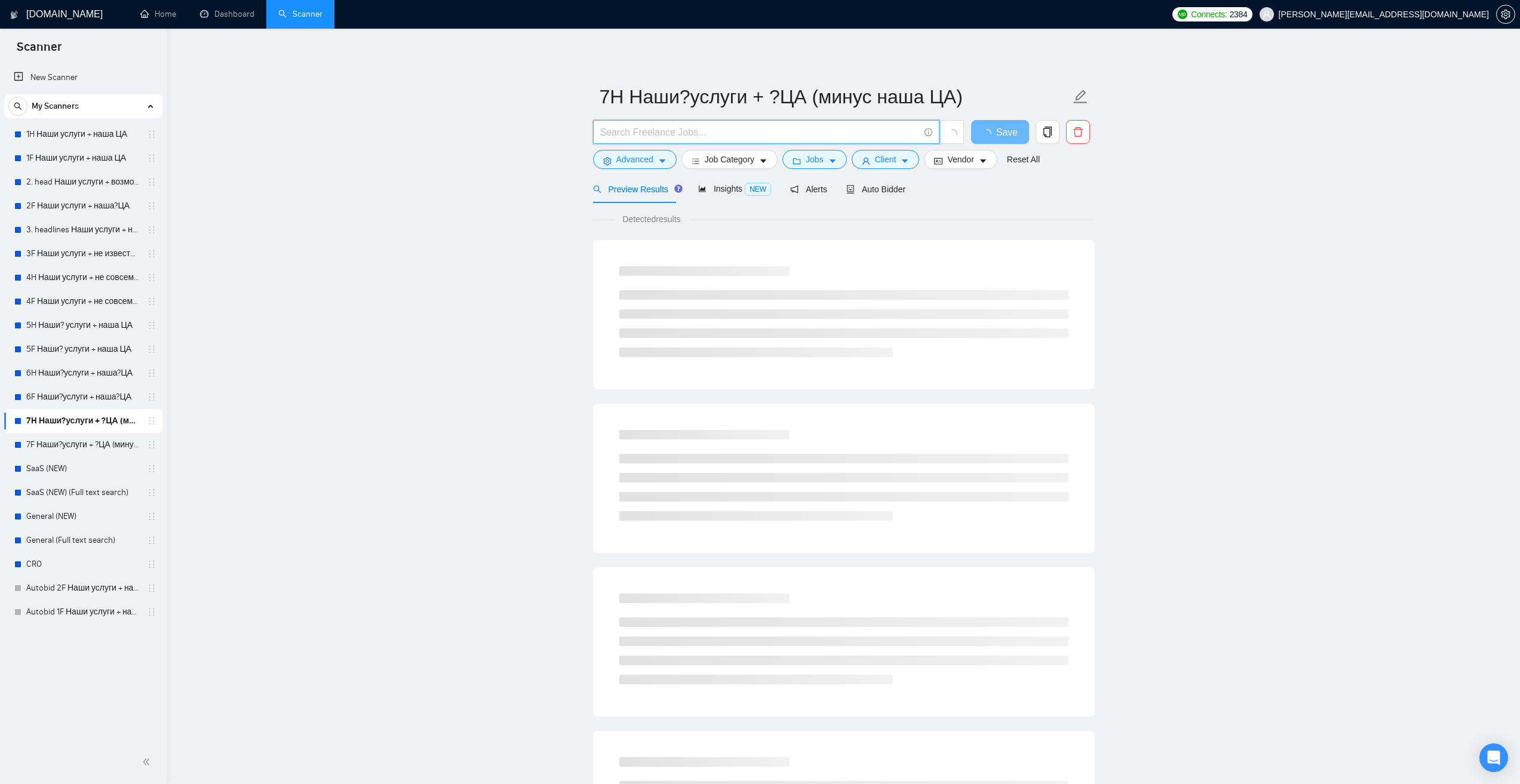
click at [672, 134] on input "text" at bounding box center [760, 132] width 319 height 15
click at [466, 179] on main "7H Наши?услуги + ?ЦА (минус наша ЦА) Save Advanced Job Category Jobs Client Ven…" at bounding box center [844, 546] width 1315 height 996
click at [108, 445] on link "7F Наши?услуги + ?ЦА (минус наша ЦА)" at bounding box center [83, 445] width 114 height 24
click at [110, 428] on link "7H Наши?услуги + ?ЦА (минус наша ЦА)" at bounding box center [83, 421] width 114 height 24
click at [109, 449] on link "7F Наши?услуги + ?ЦА (минус наша ЦА)" at bounding box center [83, 445] width 114 height 24
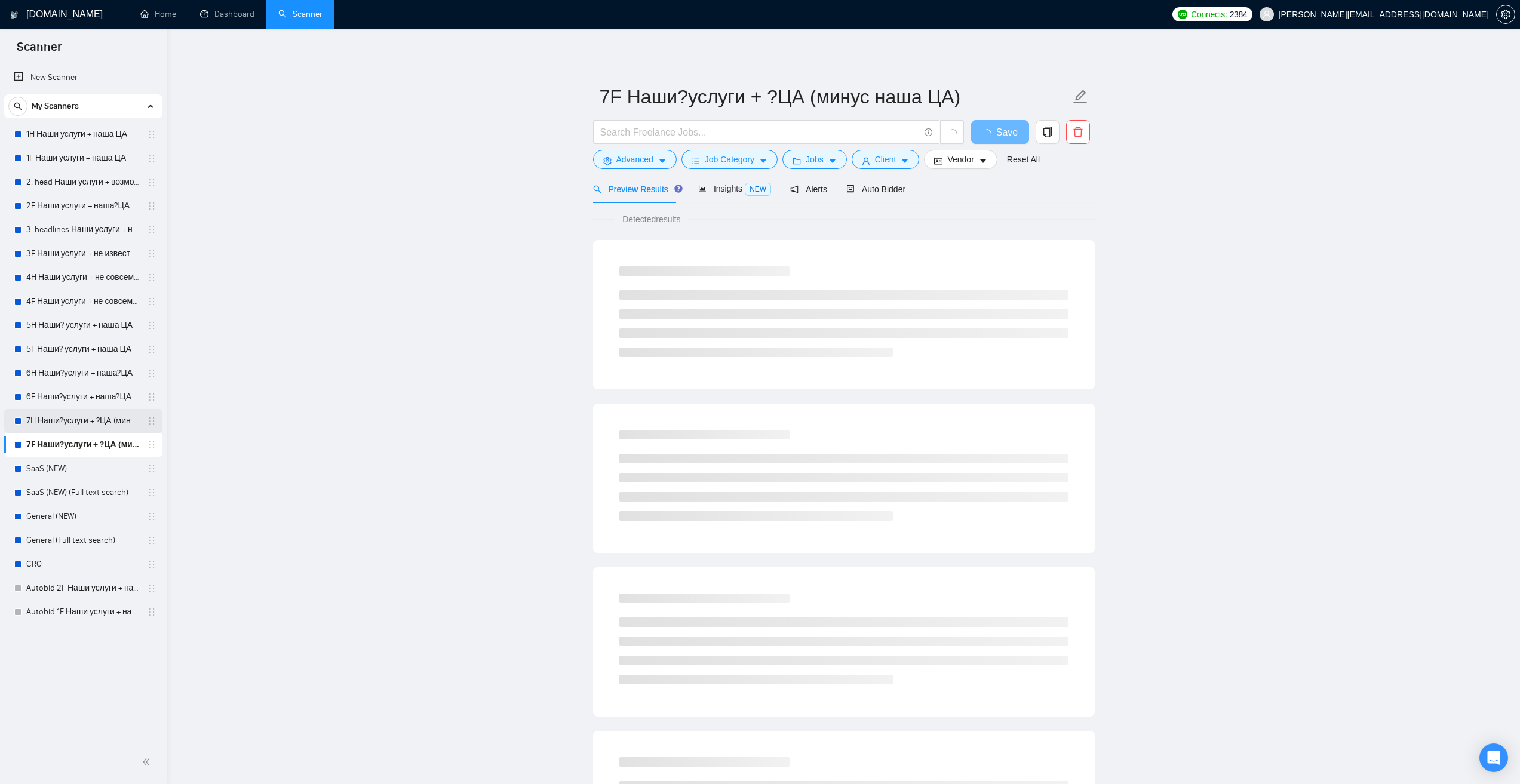
click at [117, 428] on link "7H Наши?услуги + ?ЦА (минус наша ЦА)" at bounding box center [83, 421] width 114 height 24
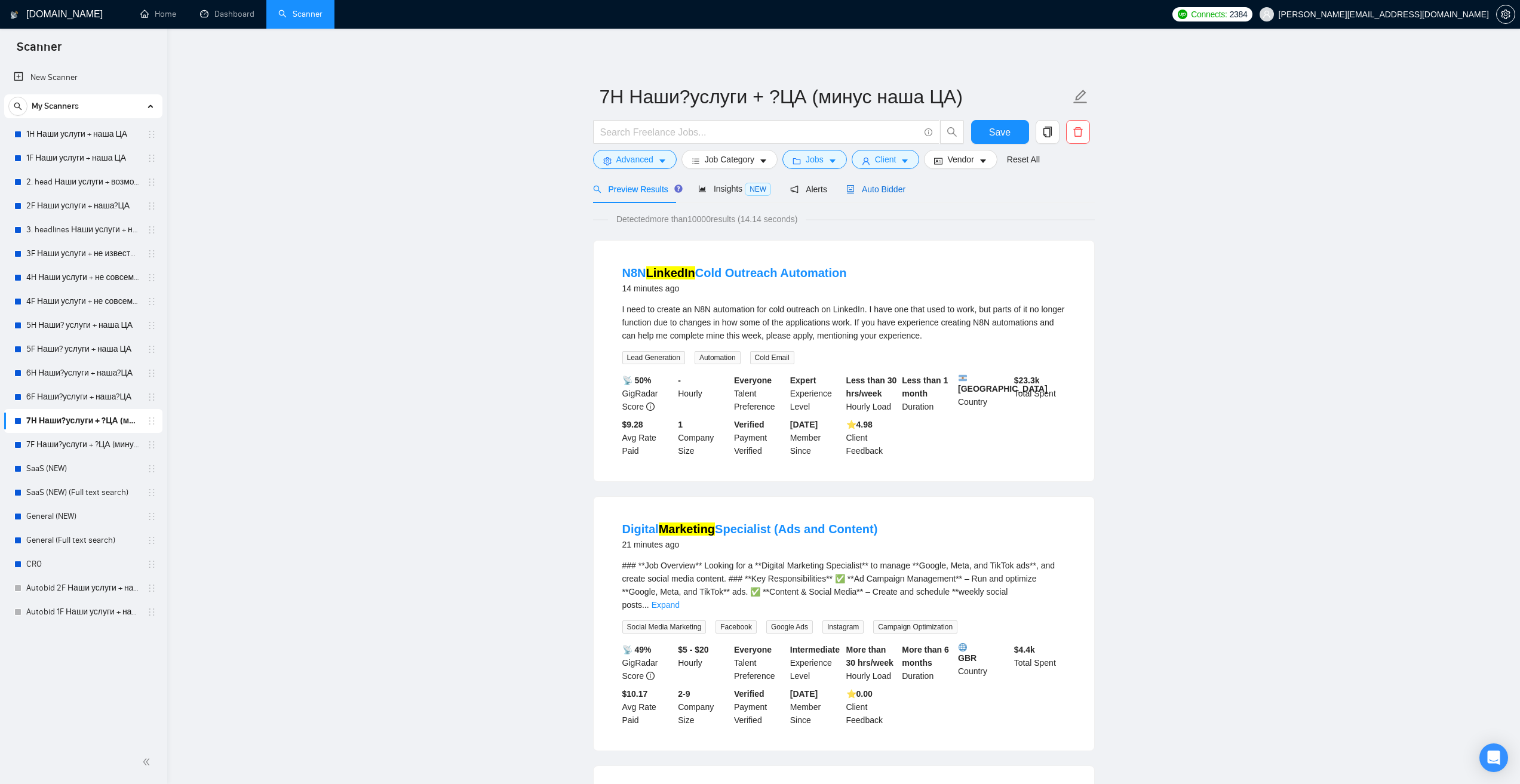
click at [889, 193] on span "Auto Bidder" at bounding box center [876, 189] width 59 height 10
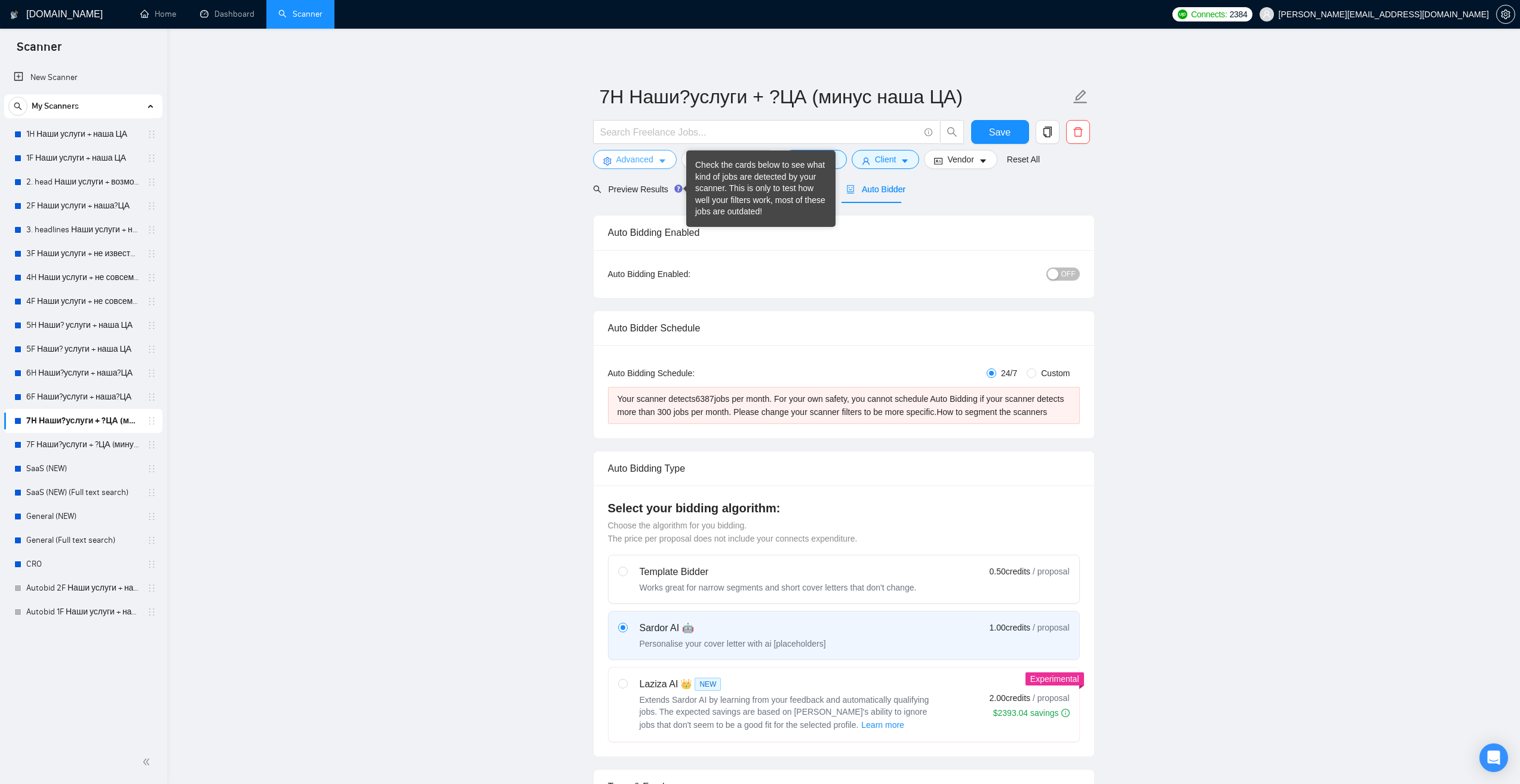
click at [644, 161] on span "Advanced" at bounding box center [635, 159] width 37 height 13
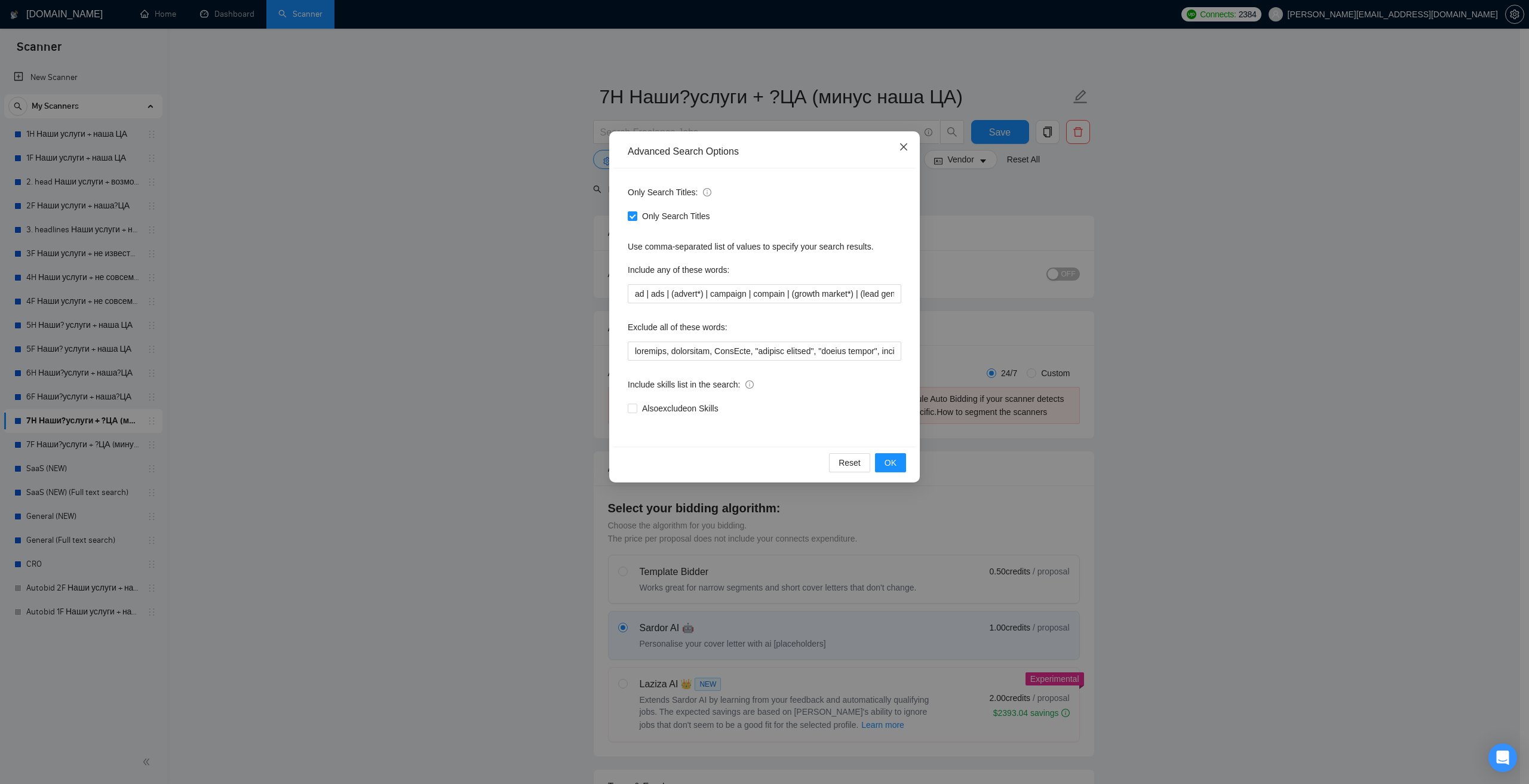
click at [909, 146] on span "Close" at bounding box center [903, 147] width 32 height 32
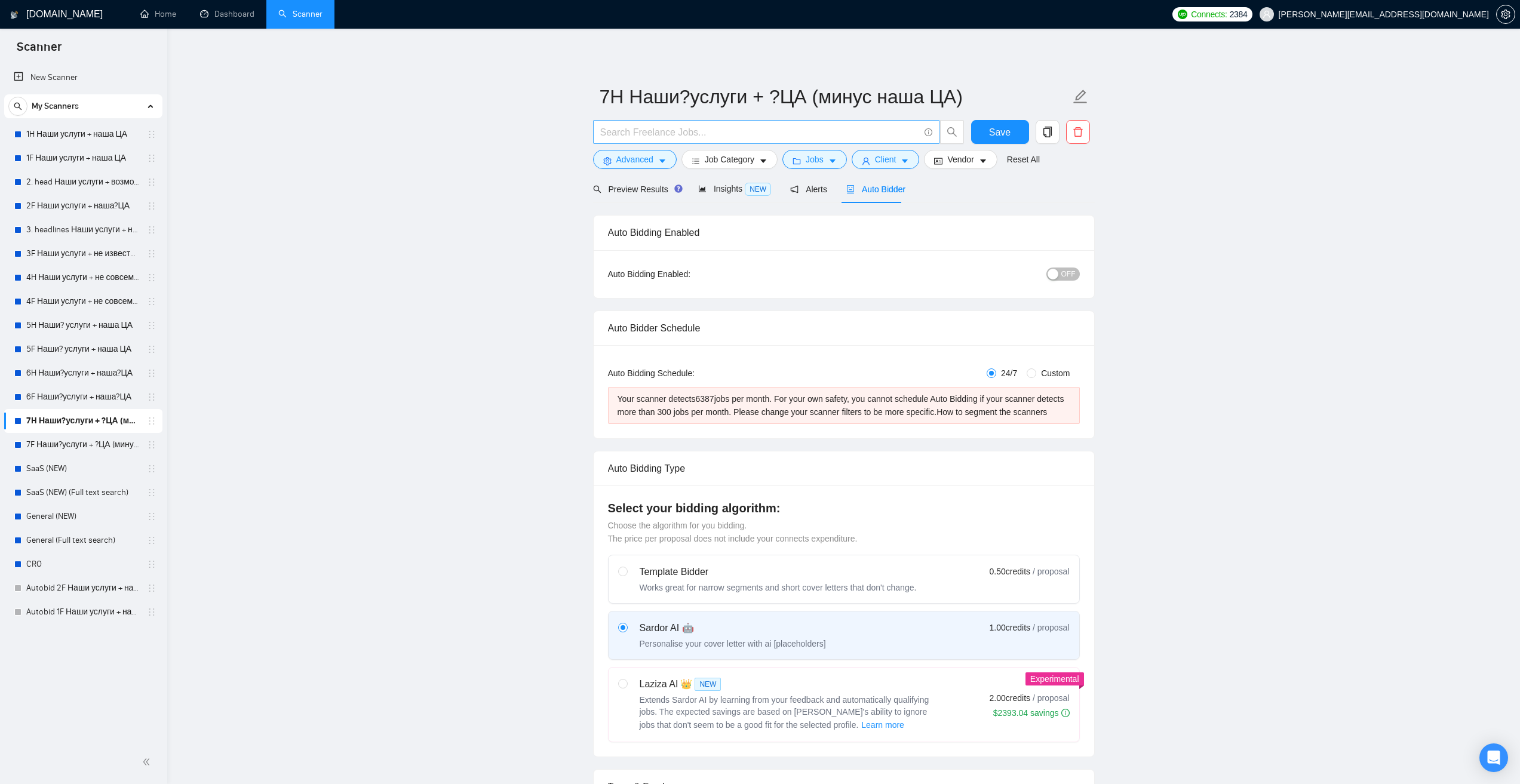
click at [695, 134] on input "text" at bounding box center [760, 132] width 319 height 15
click at [62, 443] on link "7F Наши?услуги + ?ЦА (минус наша ЦА)" at bounding box center [83, 445] width 114 height 24
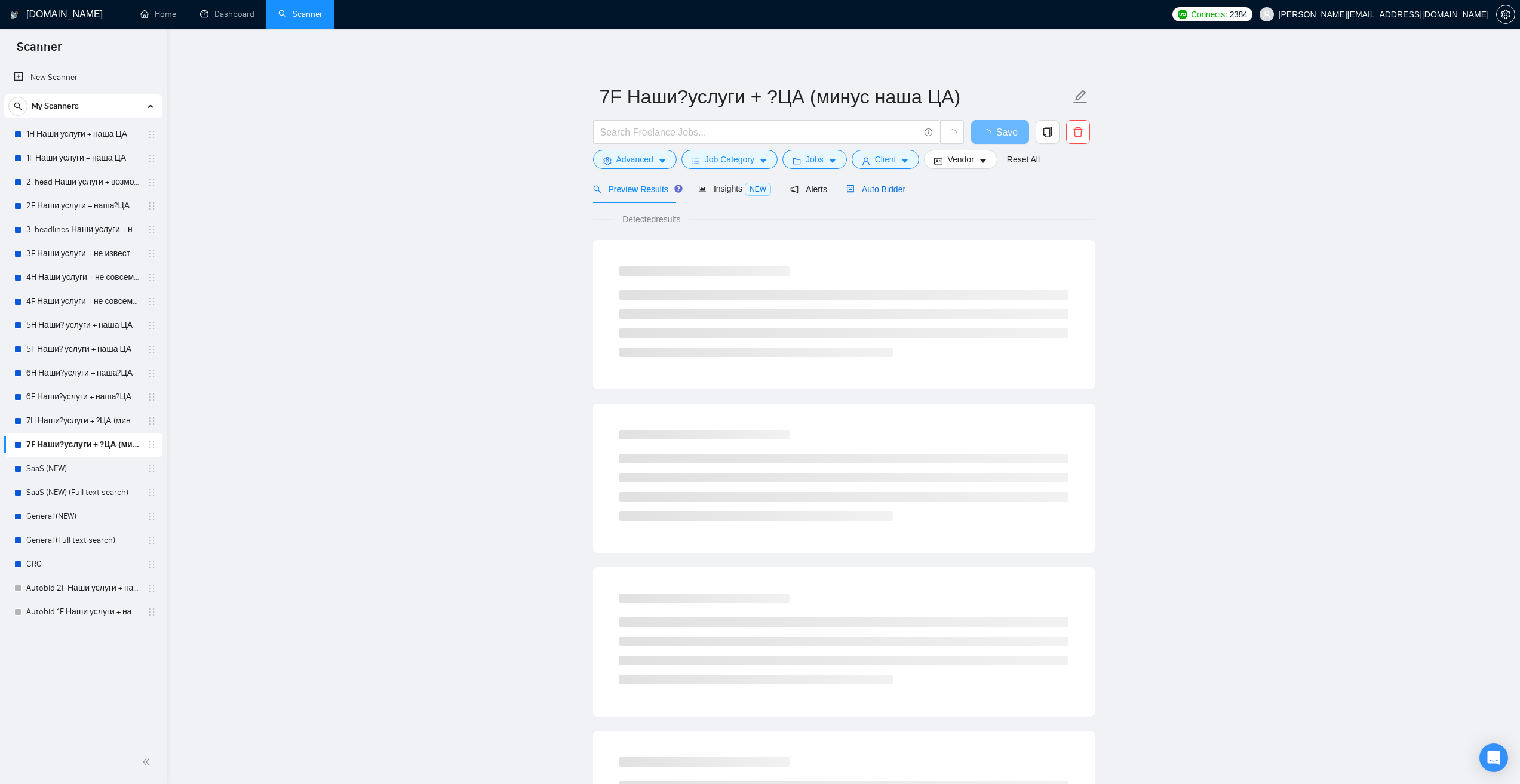
click at [886, 192] on span "Auto Bidder" at bounding box center [876, 189] width 59 height 10
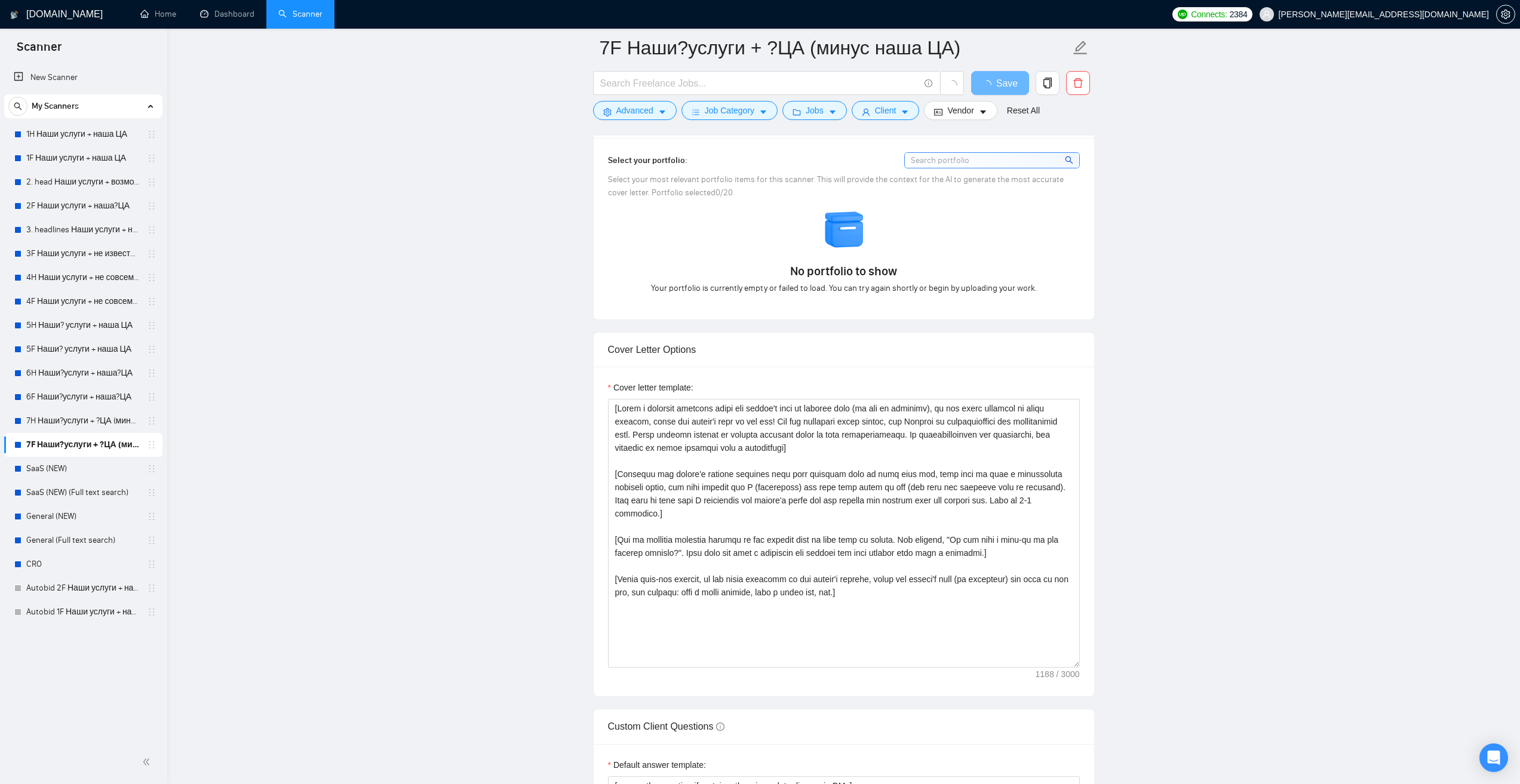
scroll to position [1134, 0]
